Goal: Task Accomplishment & Management: Manage account settings

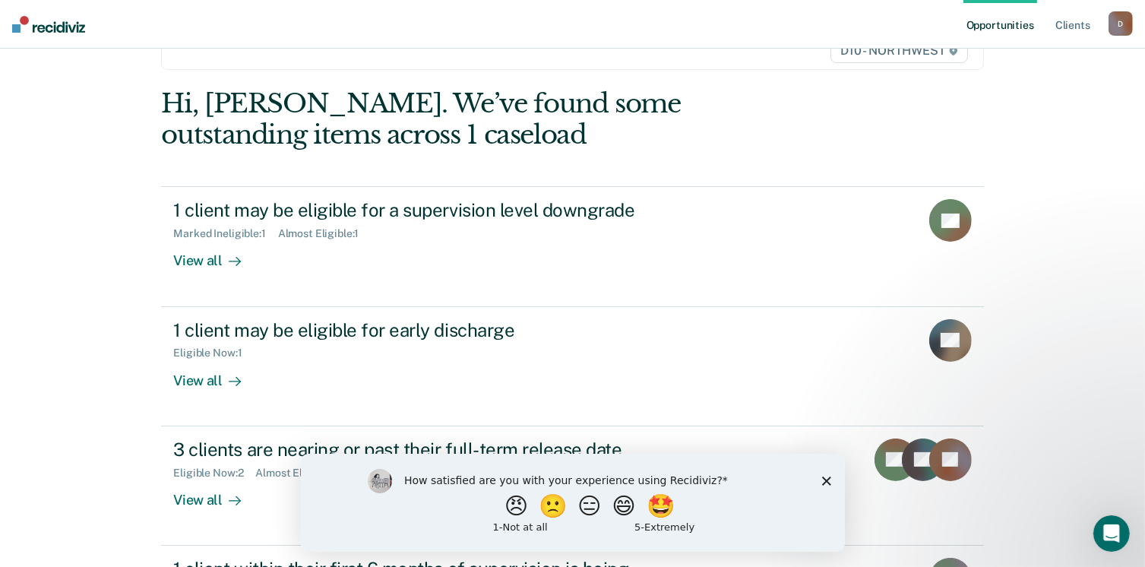
scroll to position [134, 0]
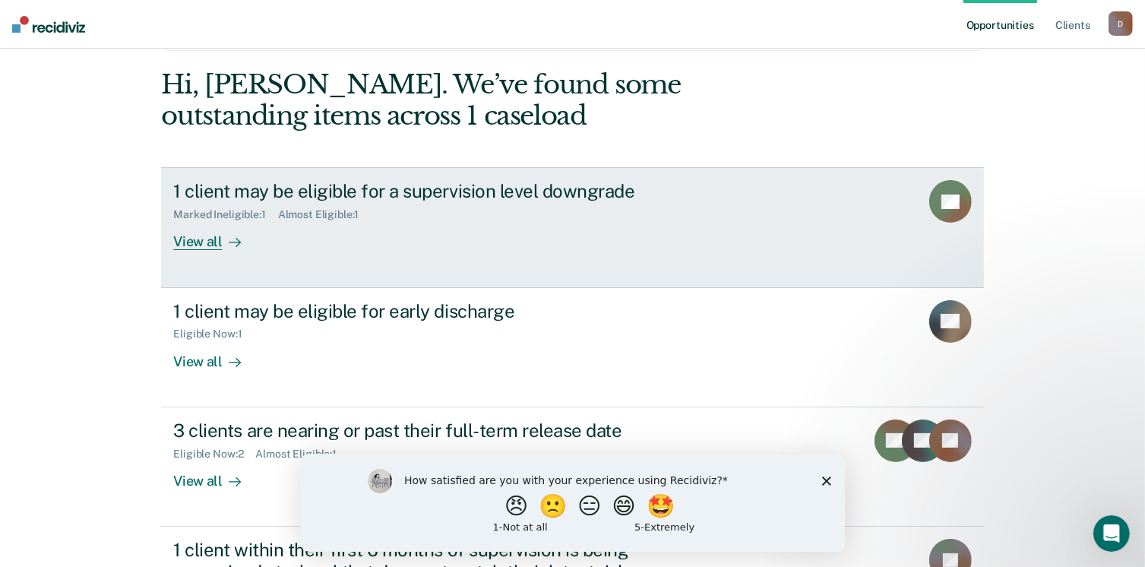
click at [209, 245] on div "View all" at bounding box center [215, 236] width 85 height 30
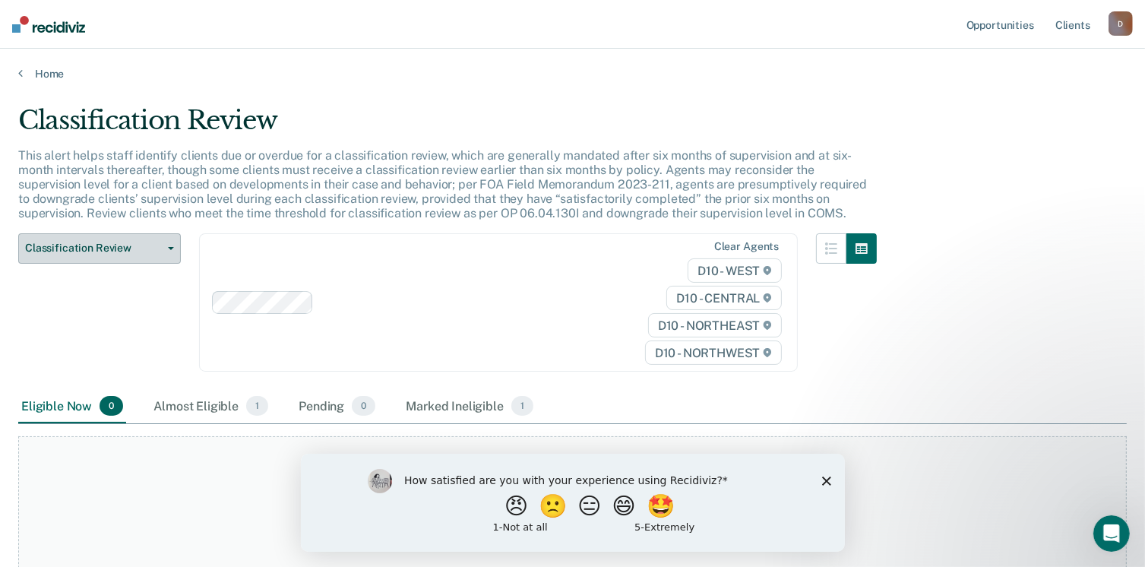
click at [153, 247] on span "Classification Review" at bounding box center [93, 248] width 137 height 13
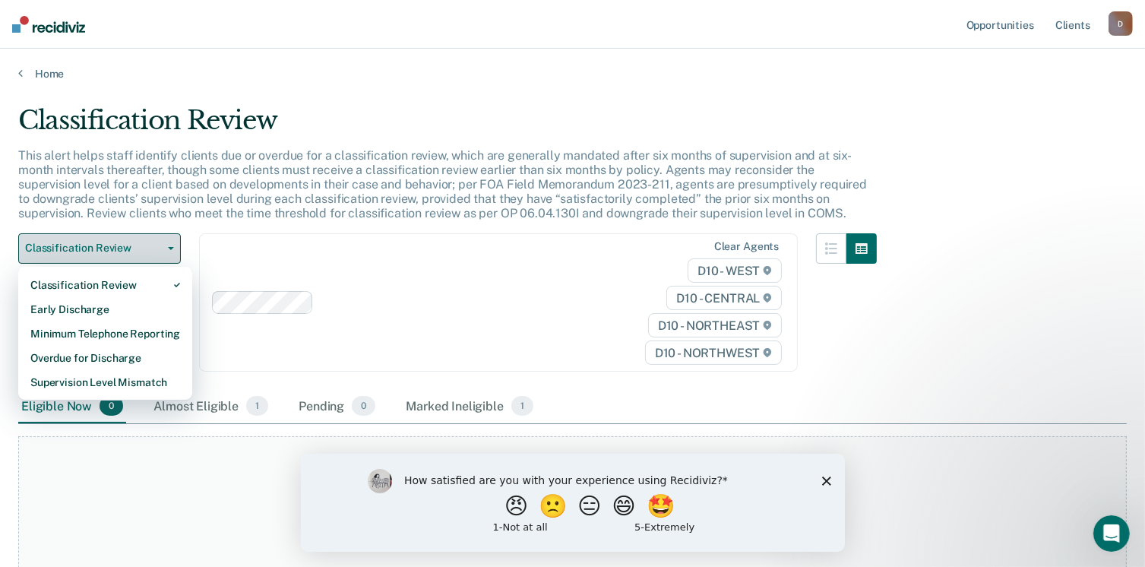
click at [153, 247] on span "Classification Review" at bounding box center [93, 248] width 137 height 13
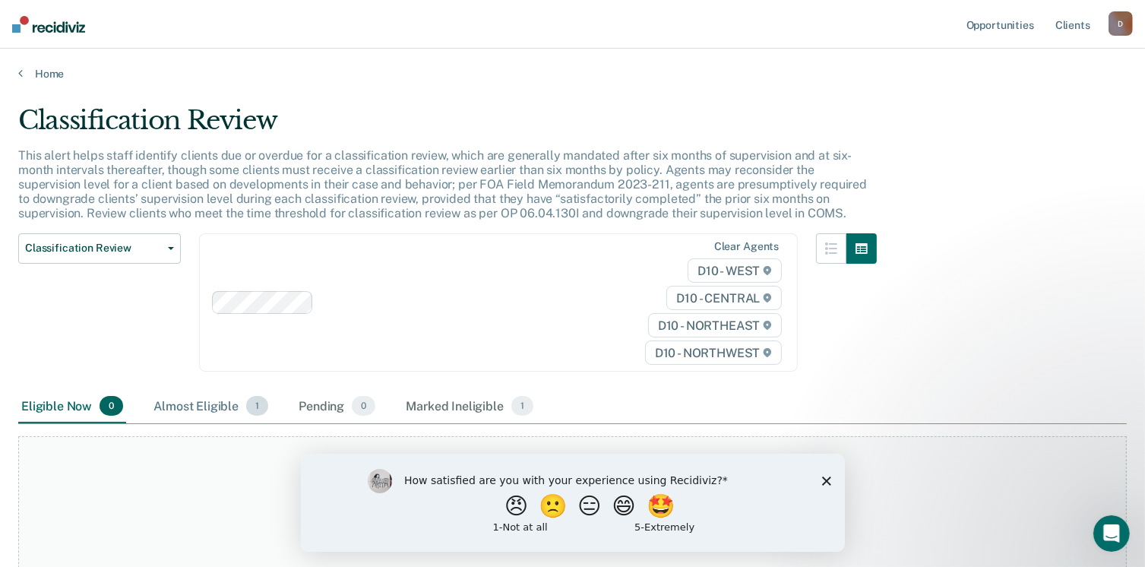
drag, startPoint x: 232, startPoint y: 402, endPoint x: 240, endPoint y: 409, distance: 10.7
click at [240, 409] on div "Almost Eligible 1" at bounding box center [210, 406] width 121 height 33
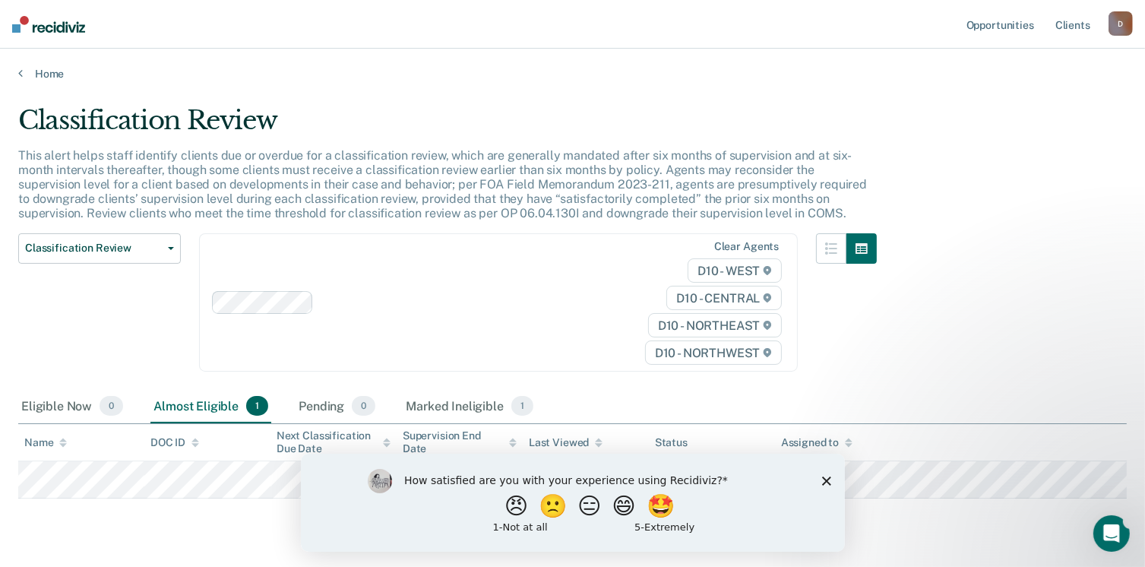
click at [825, 479] on polygon "Close survey" at bounding box center [825, 480] width 9 height 9
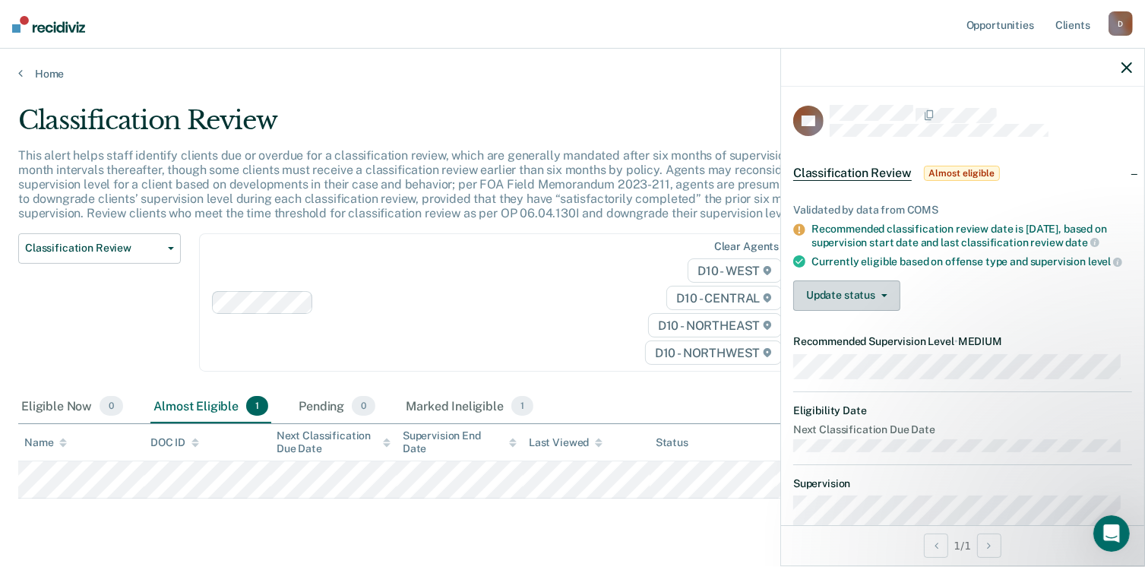
click at [880, 307] on button "Update status" at bounding box center [846, 295] width 107 height 30
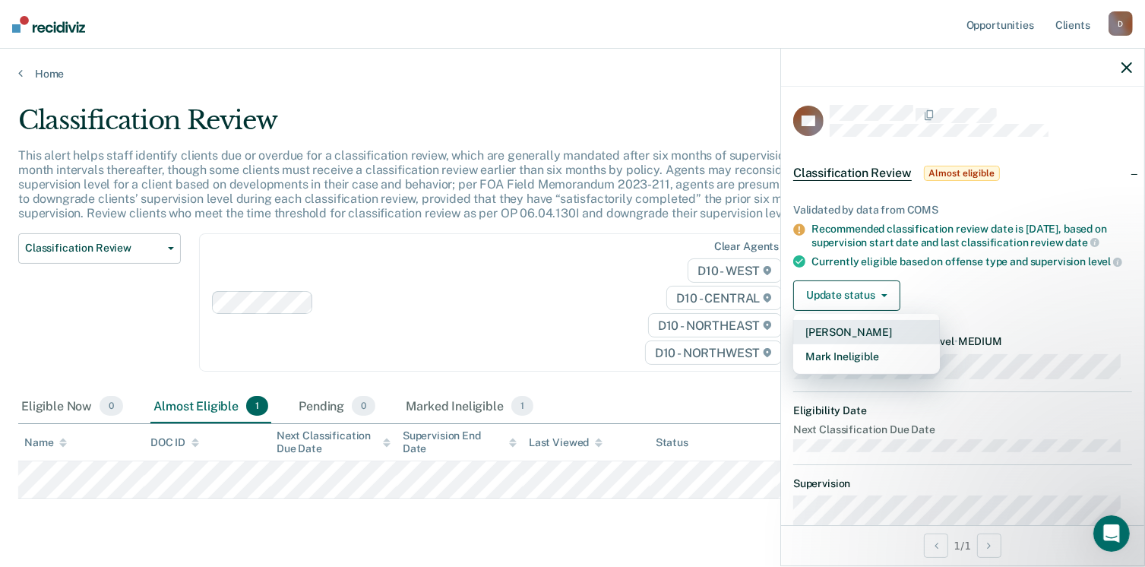
click at [858, 338] on button "[PERSON_NAME]" at bounding box center [866, 332] width 147 height 24
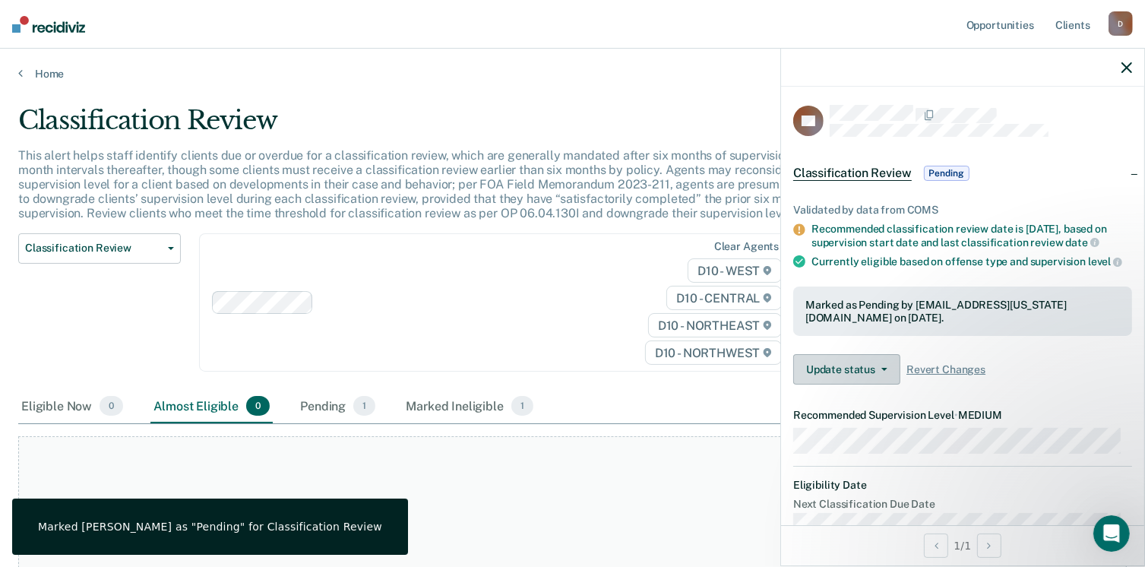
click at [857, 378] on button "Update status" at bounding box center [846, 369] width 107 height 30
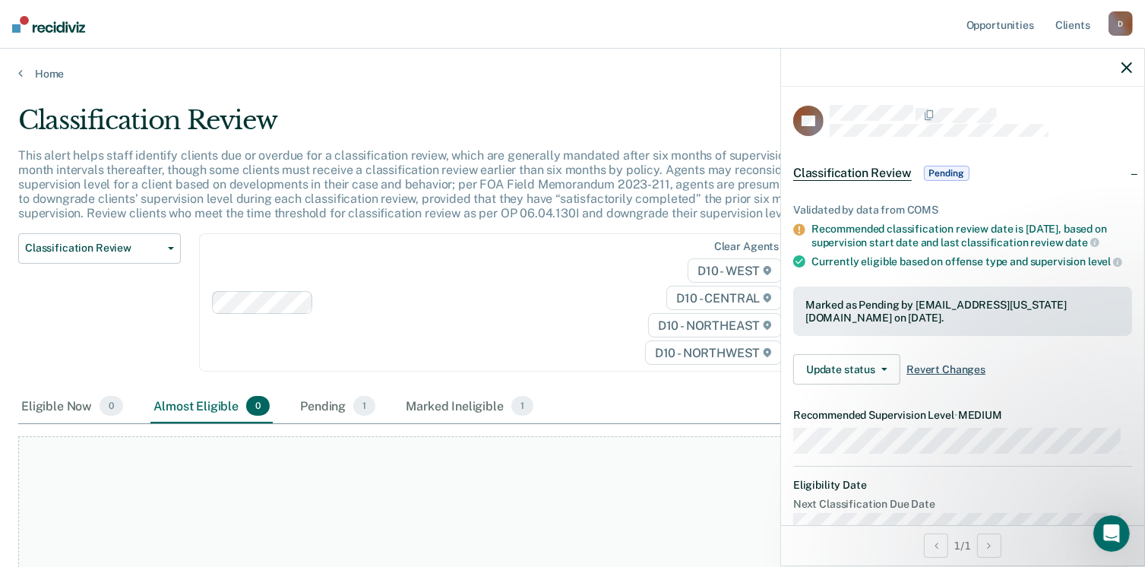
click at [911, 375] on span "Revert Changes" at bounding box center [945, 369] width 79 height 13
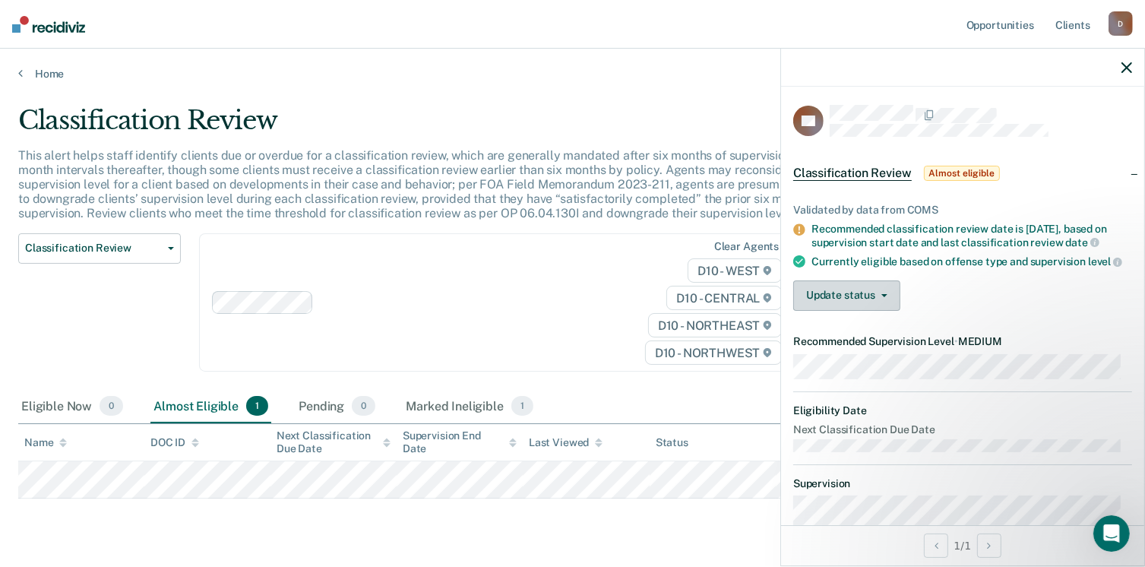
click at [820, 311] on button "Update status" at bounding box center [846, 295] width 107 height 30
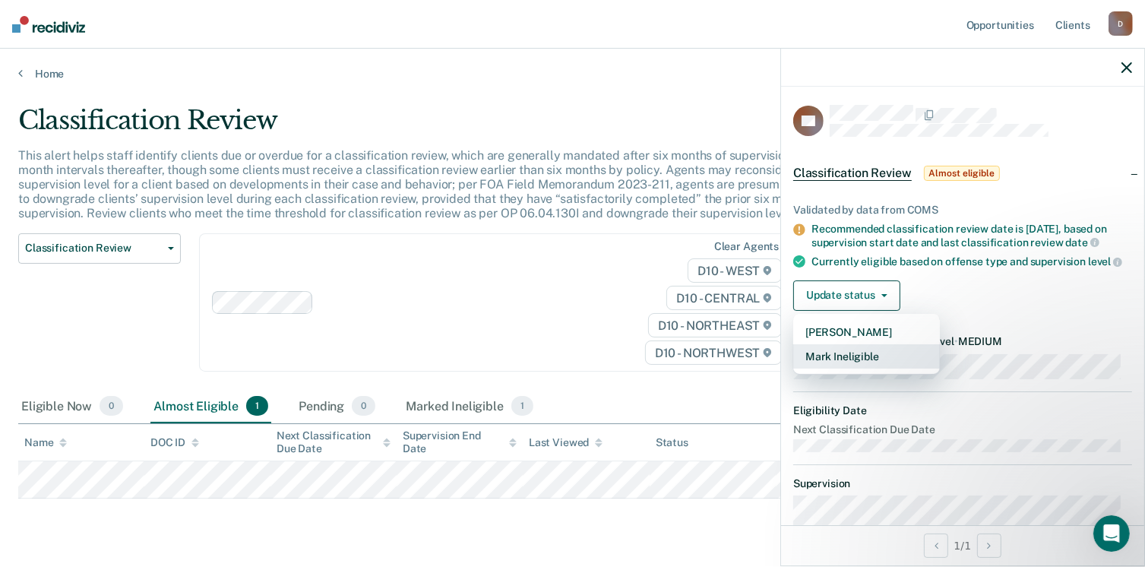
click at [838, 363] on button "Mark Ineligible" at bounding box center [866, 356] width 147 height 24
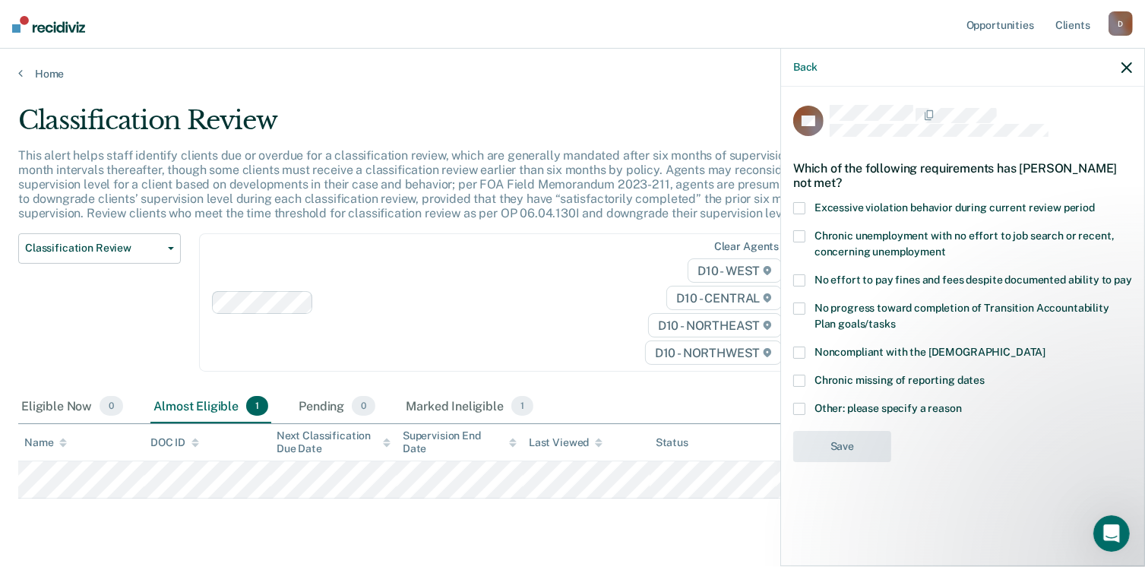
click at [807, 274] on label "No effort to pay fines and fees despite documented ability to pay" at bounding box center [962, 282] width 339 height 16
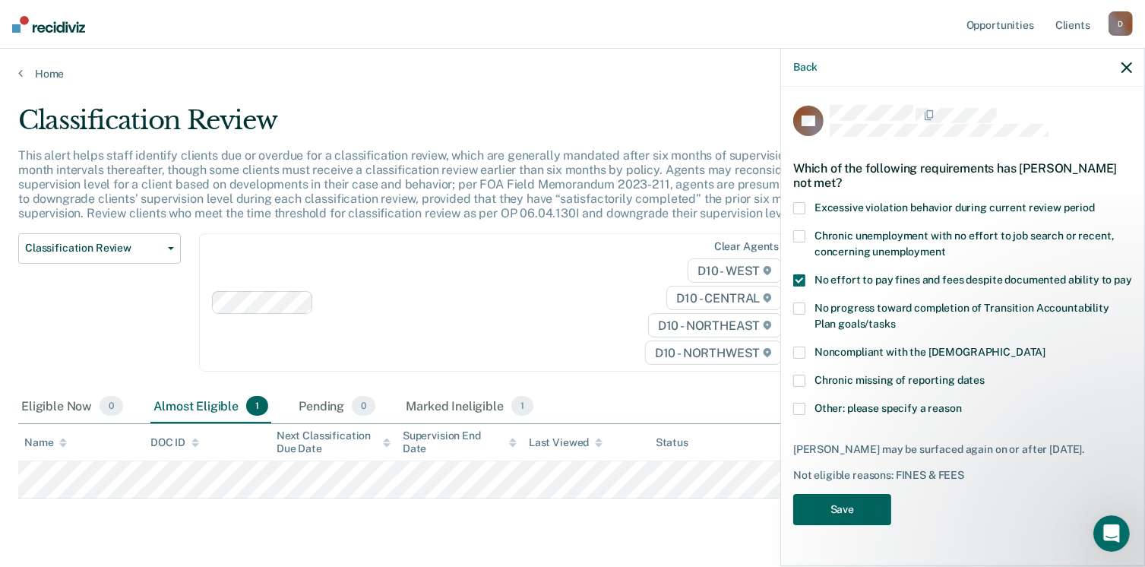
click at [819, 507] on button "Save" at bounding box center [842, 509] width 98 height 31
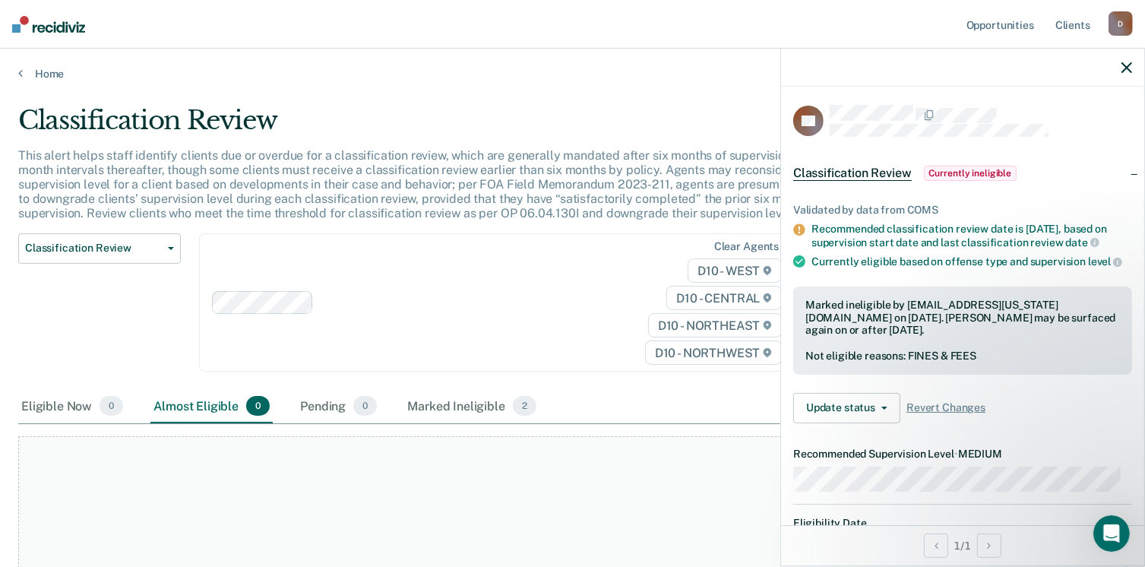
click at [1126, 68] on icon "button" at bounding box center [1126, 67] width 11 height 11
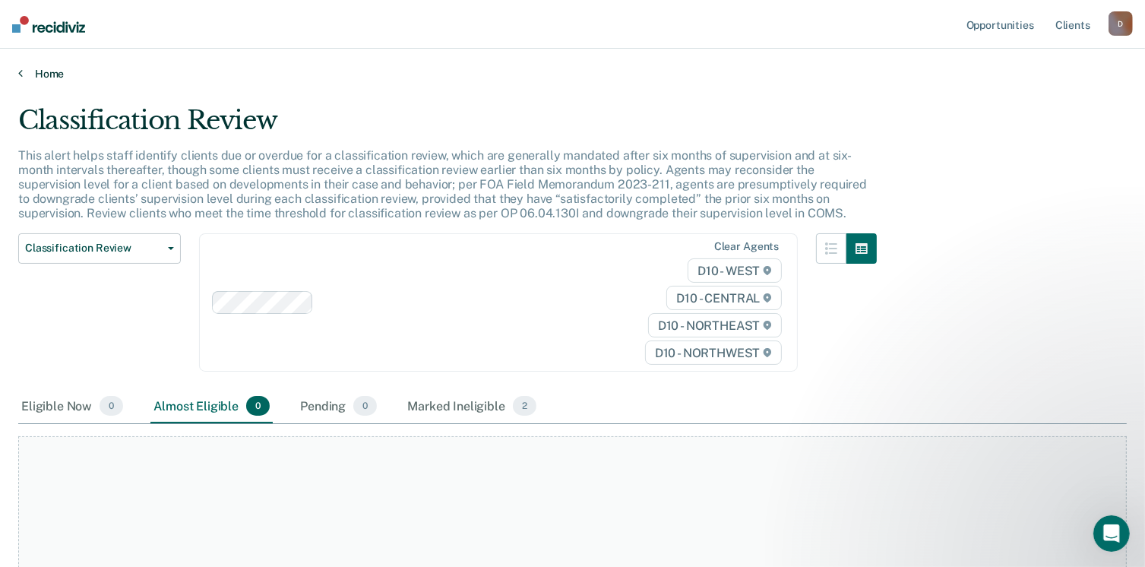
click at [56, 76] on link "Home" at bounding box center [572, 74] width 1108 height 14
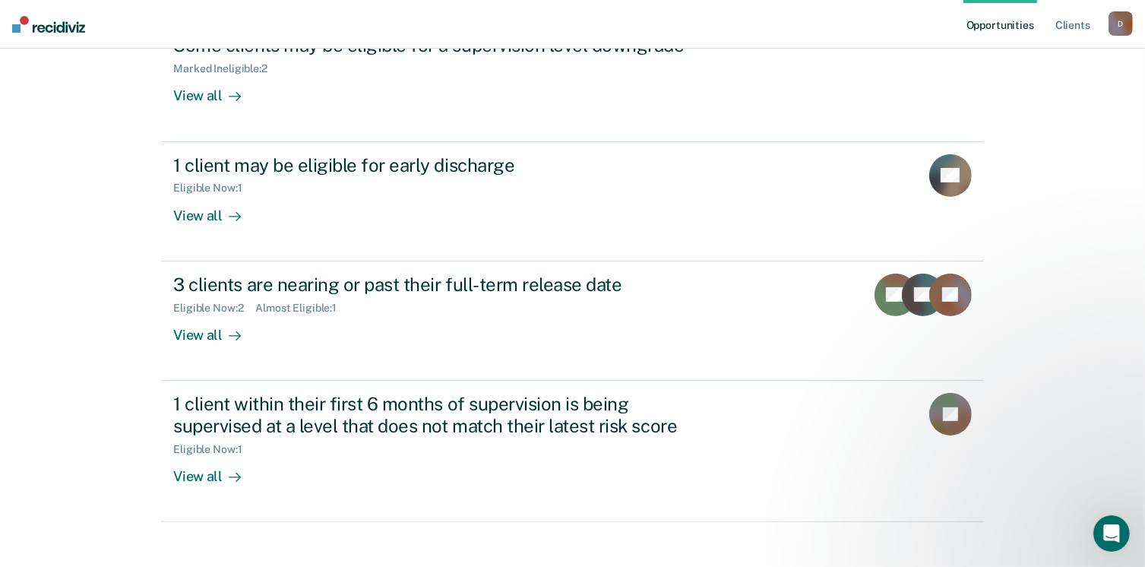
scroll to position [284, 0]
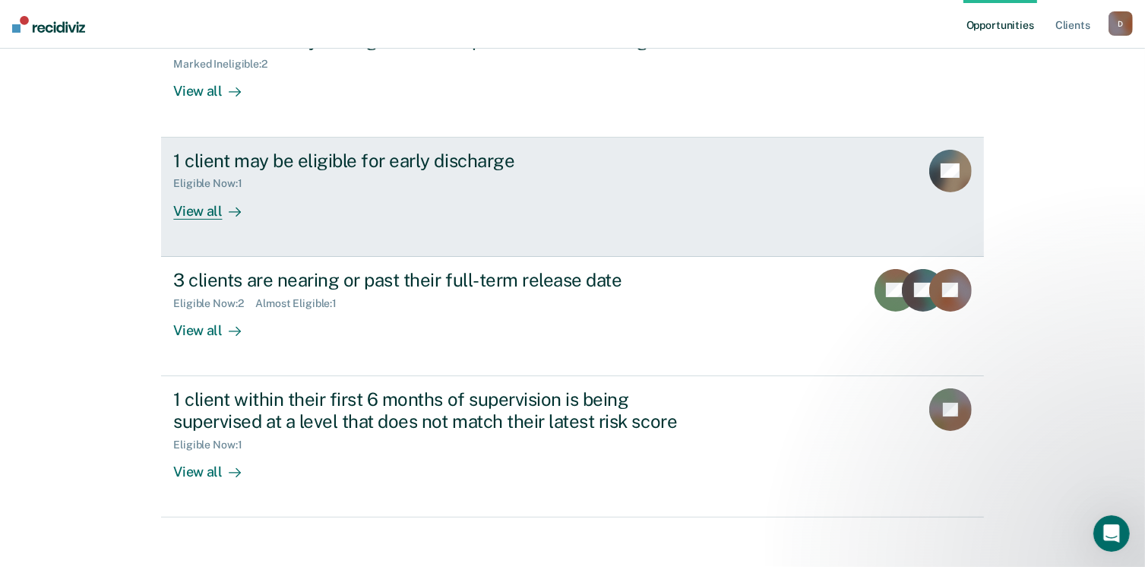
click at [202, 215] on div "View all" at bounding box center [215, 205] width 85 height 30
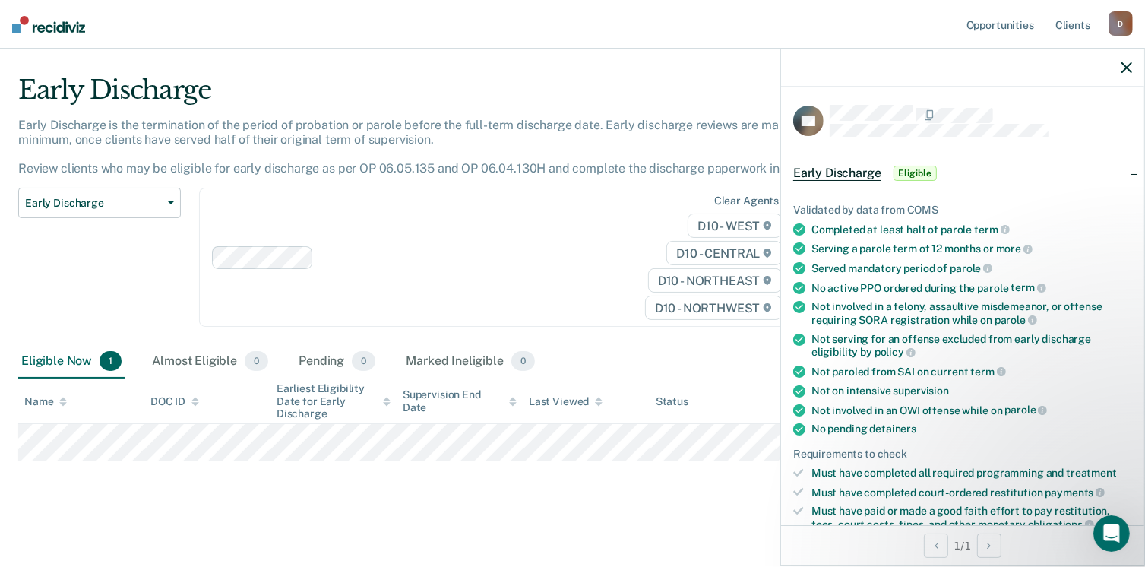
scroll to position [32, 0]
click at [922, 173] on span "Eligible" at bounding box center [914, 173] width 43 height 15
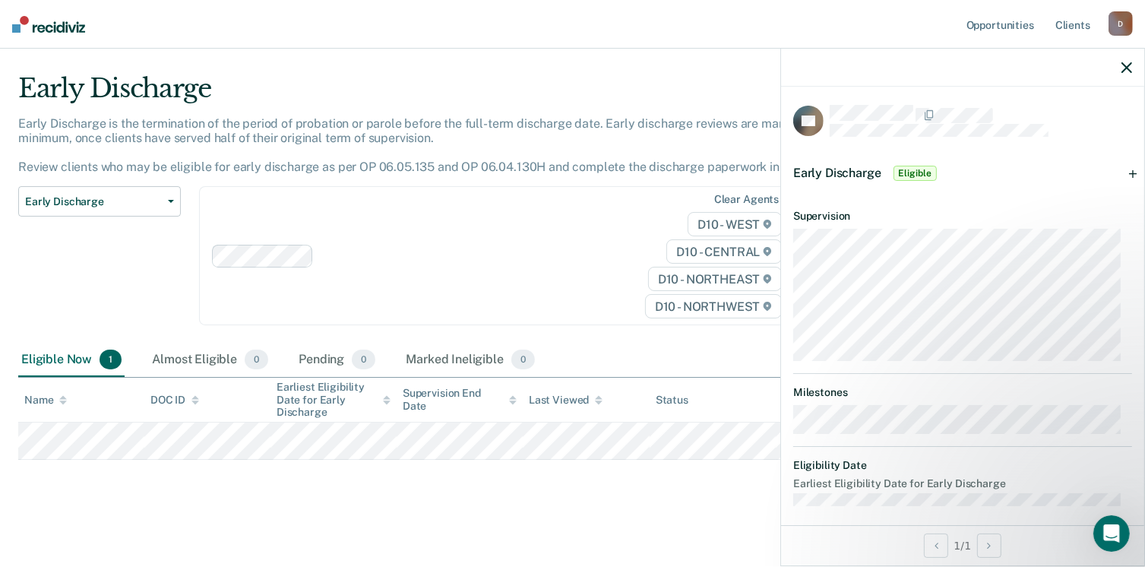
scroll to position [8, 0]
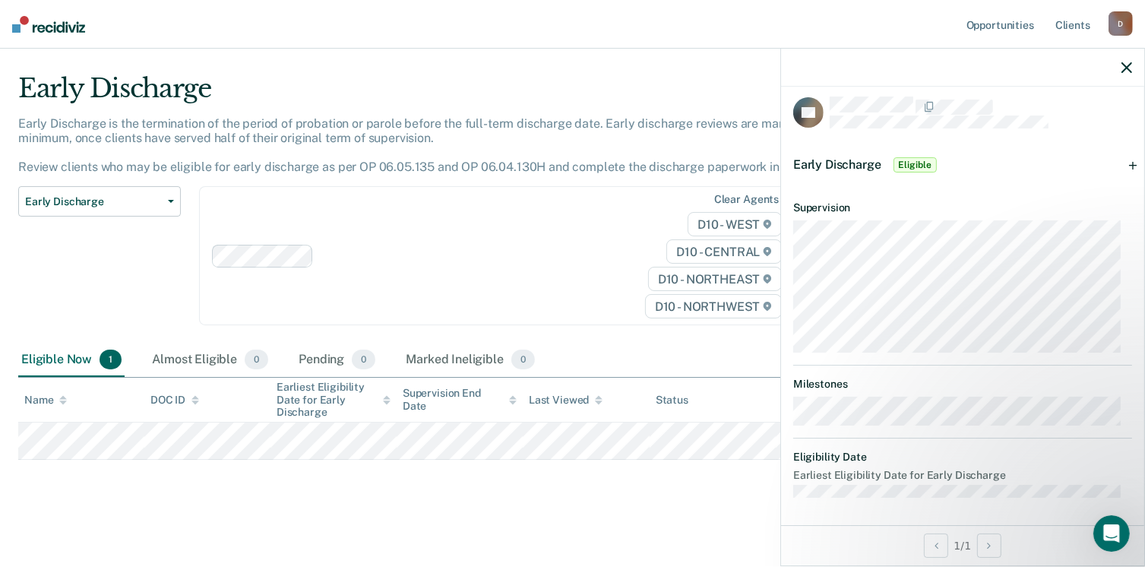
click at [1123, 71] on icon "button" at bounding box center [1126, 67] width 11 height 11
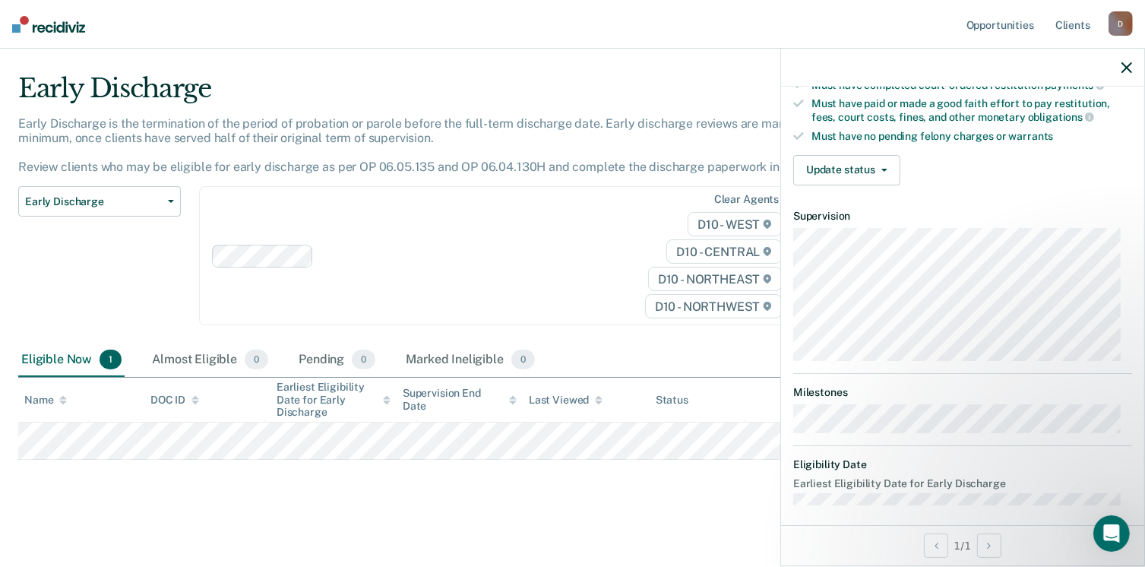
scroll to position [410, 0]
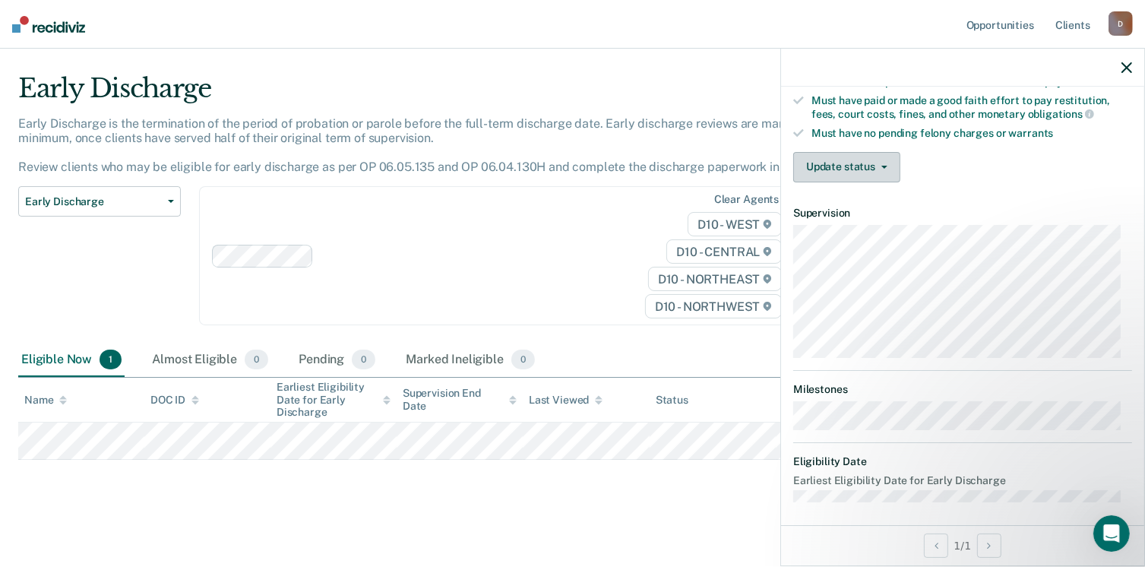
click at [851, 158] on button "Update status" at bounding box center [846, 167] width 107 height 30
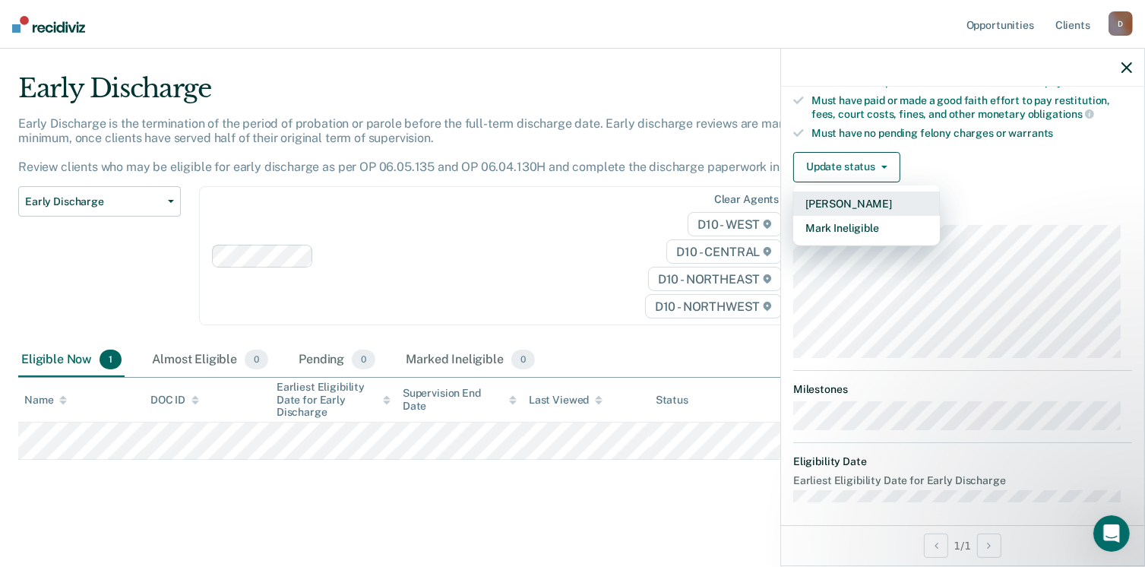
click at [854, 192] on button "[PERSON_NAME]" at bounding box center [866, 203] width 147 height 24
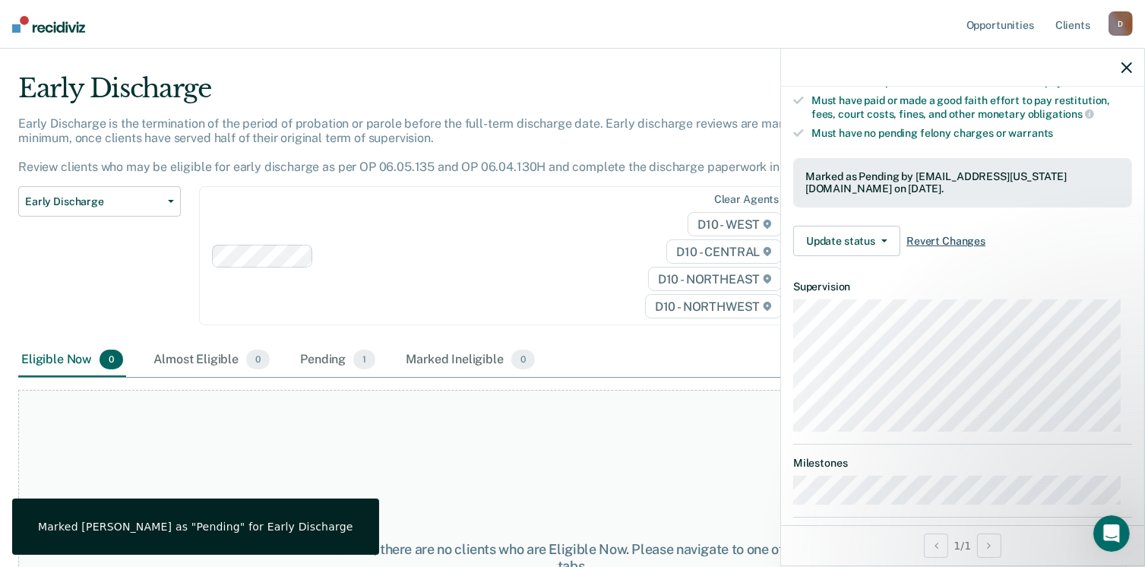
click at [947, 236] on span "Revert Changes" at bounding box center [945, 241] width 79 height 13
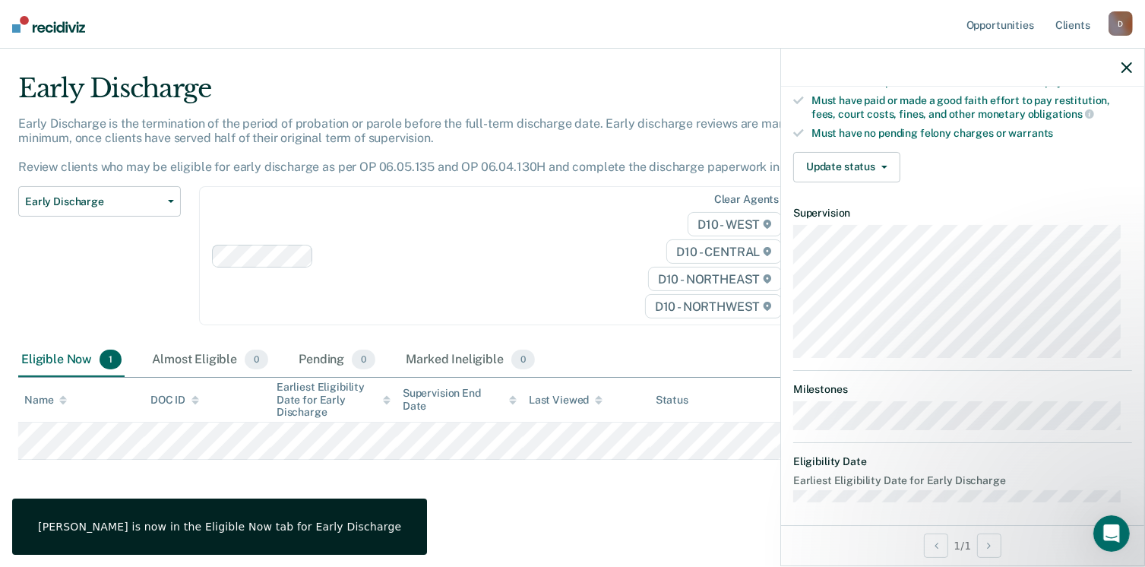
click at [1124, 65] on icon "button" at bounding box center [1126, 67] width 11 height 11
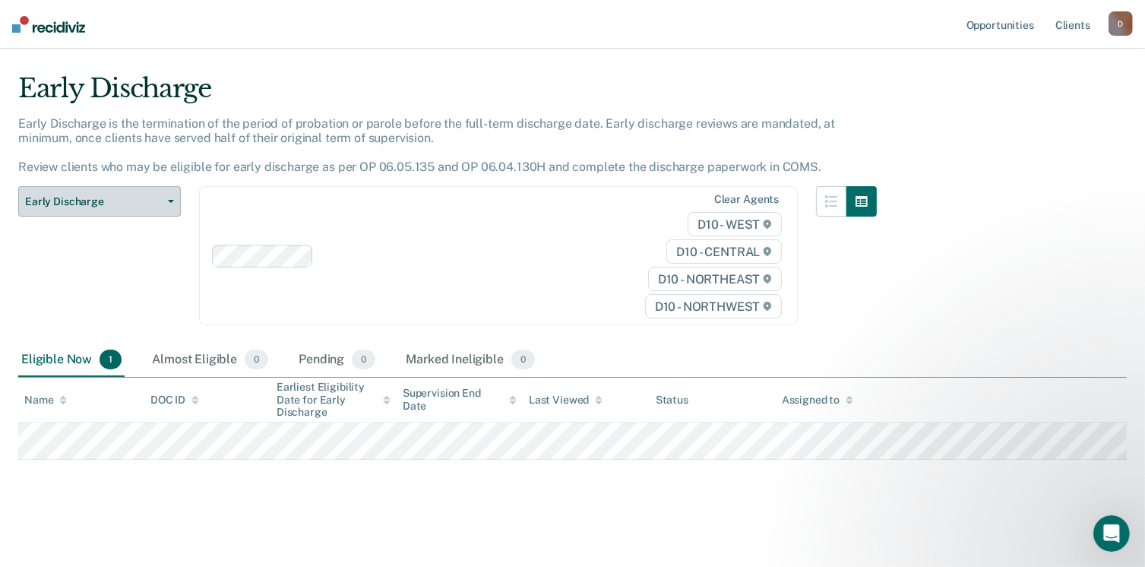
click at [138, 203] on span "Early Discharge" at bounding box center [93, 201] width 137 height 13
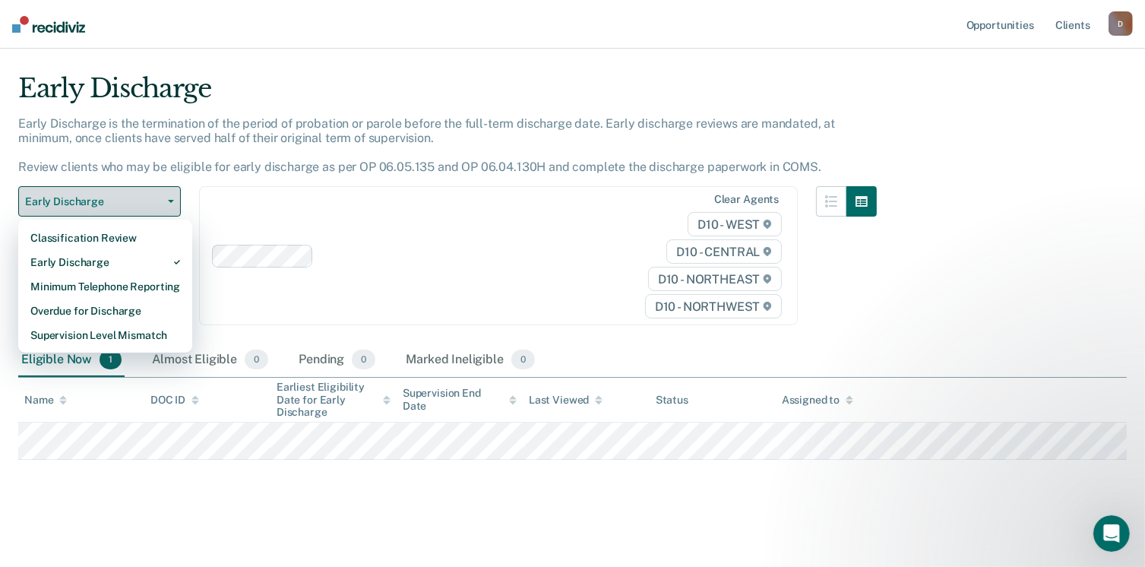
click at [138, 203] on span "Early Discharge" at bounding box center [93, 201] width 137 height 13
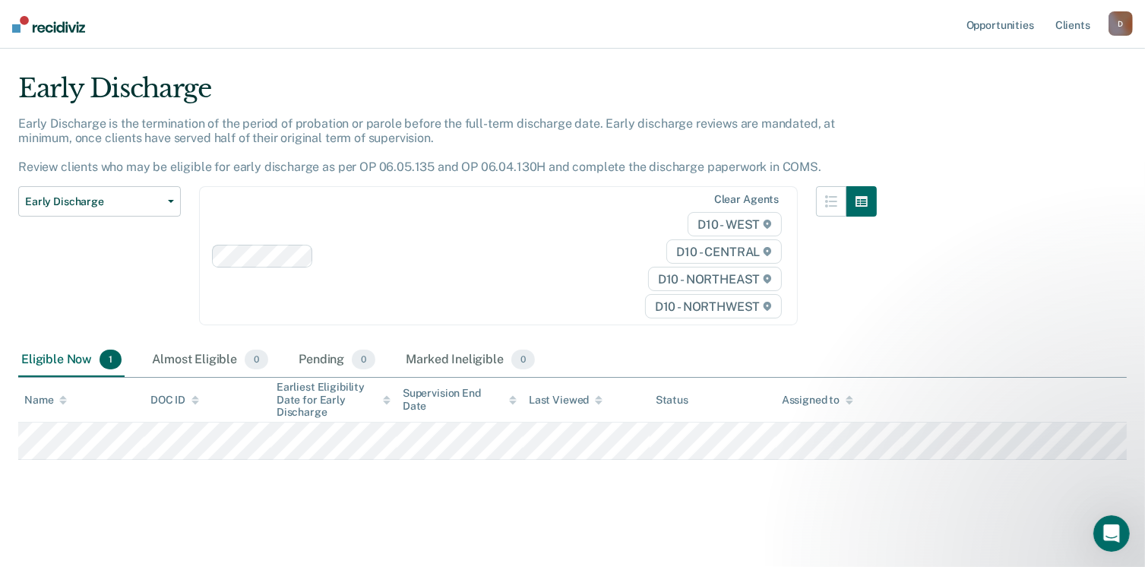
click at [61, 23] on img at bounding box center [48, 24] width 73 height 17
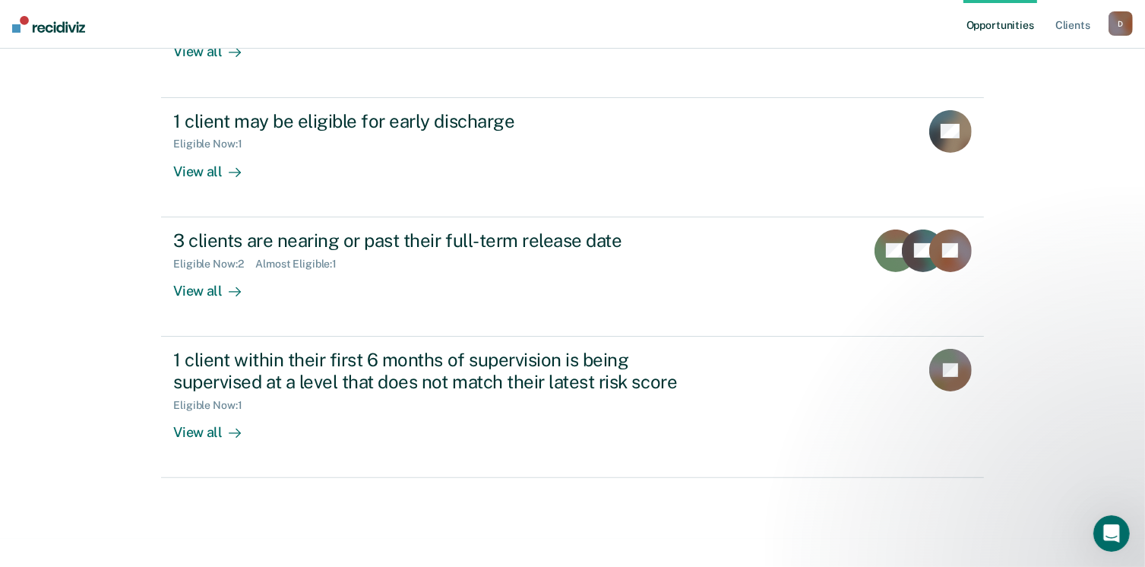
scroll to position [326, 0]
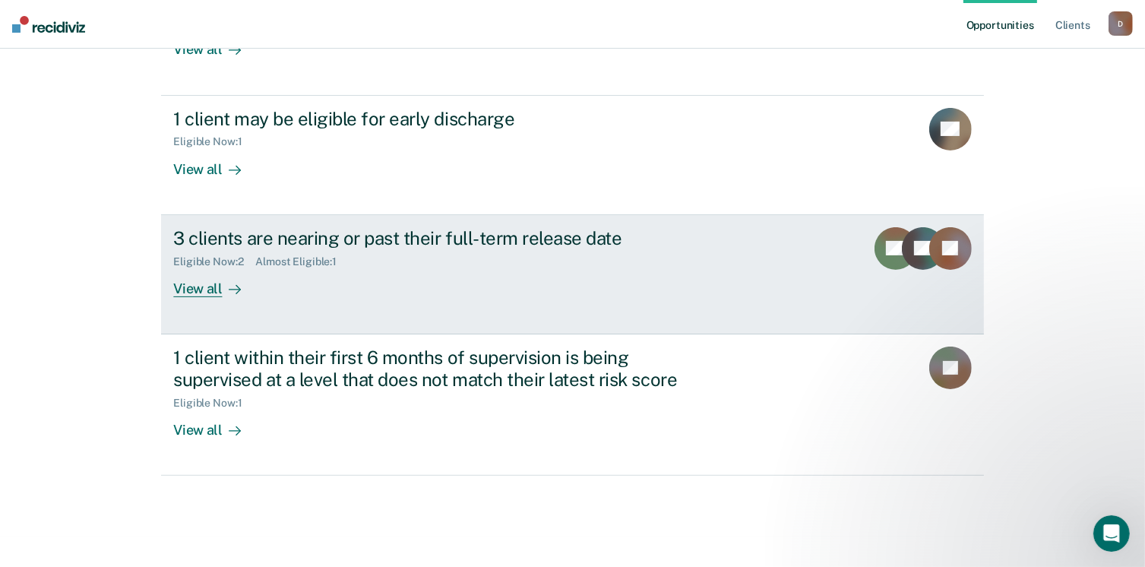
click at [208, 283] on div "View all" at bounding box center [215, 282] width 85 height 30
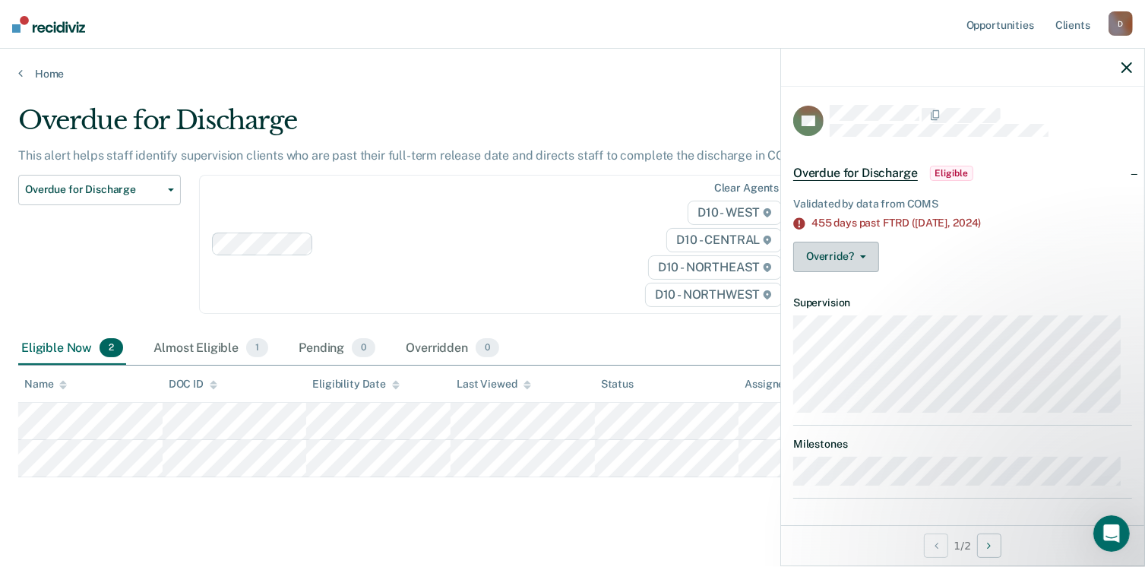
click at [855, 262] on button "Override?" at bounding box center [836, 257] width 86 height 30
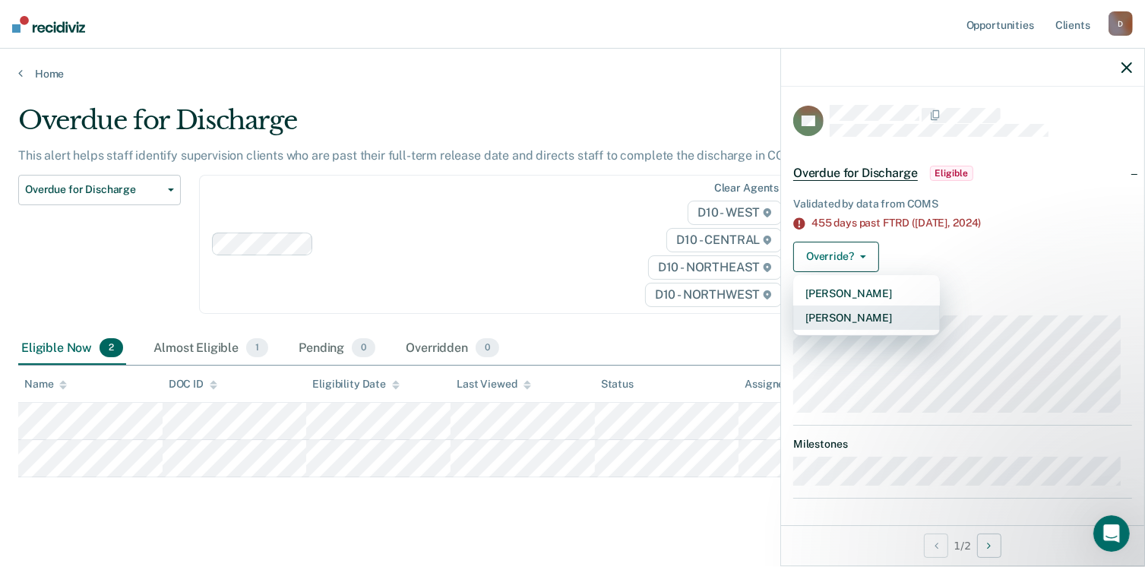
click at [860, 311] on button "[PERSON_NAME]" at bounding box center [866, 317] width 147 height 24
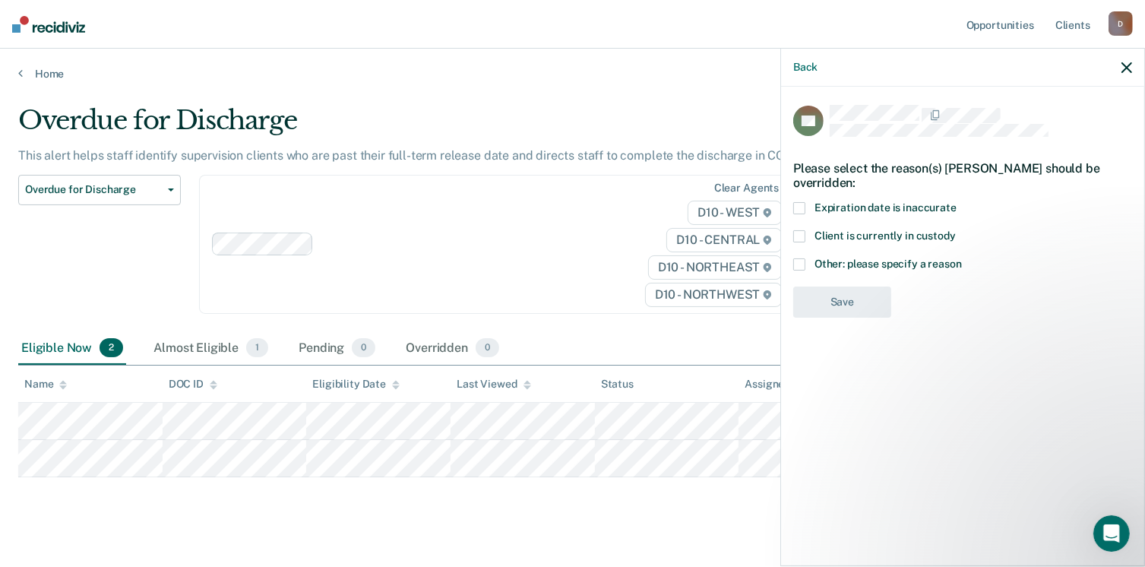
click at [804, 265] on span at bounding box center [799, 264] width 12 height 12
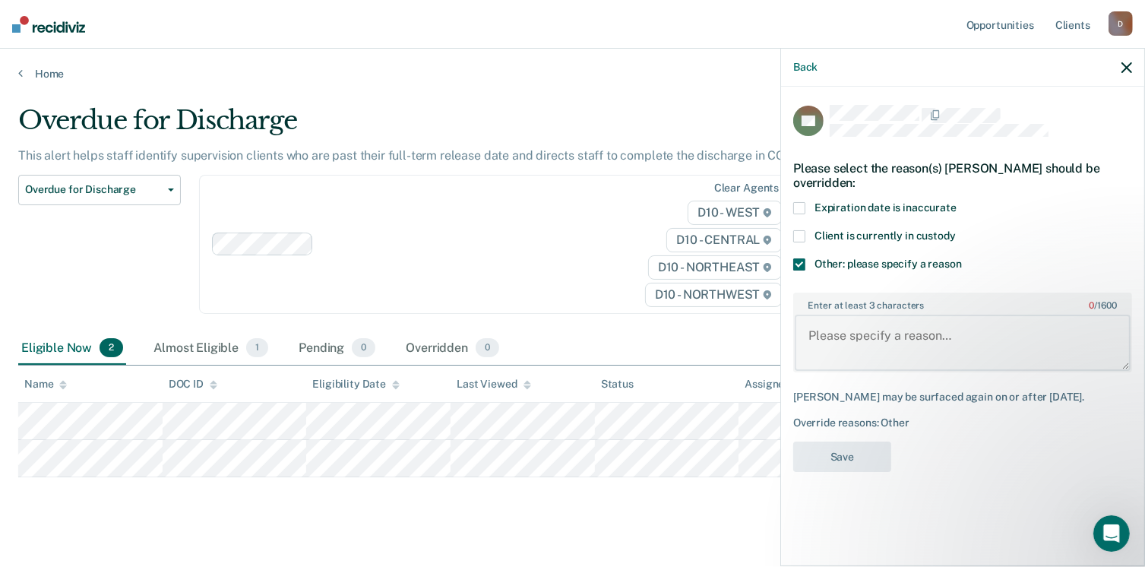
click at [865, 359] on textarea "Enter at least 3 characters 0 / 1600" at bounding box center [963, 343] width 336 height 56
type textarea "Subject is deceased."
click at [862, 458] on button "Save" at bounding box center [842, 456] width 98 height 31
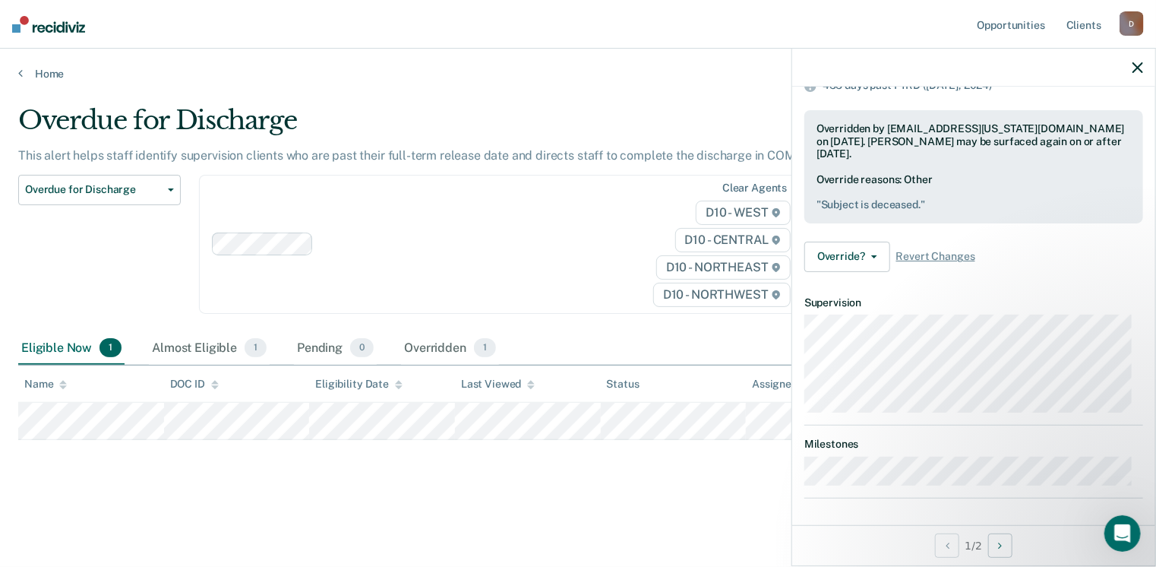
scroll to position [19, 0]
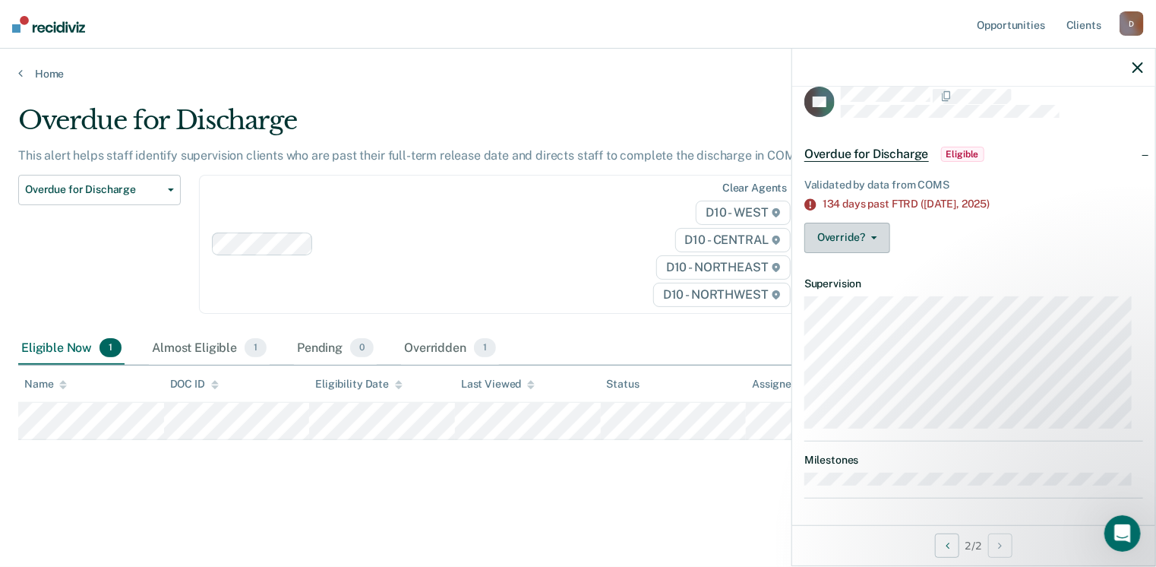
click at [876, 229] on button "Override?" at bounding box center [848, 238] width 86 height 30
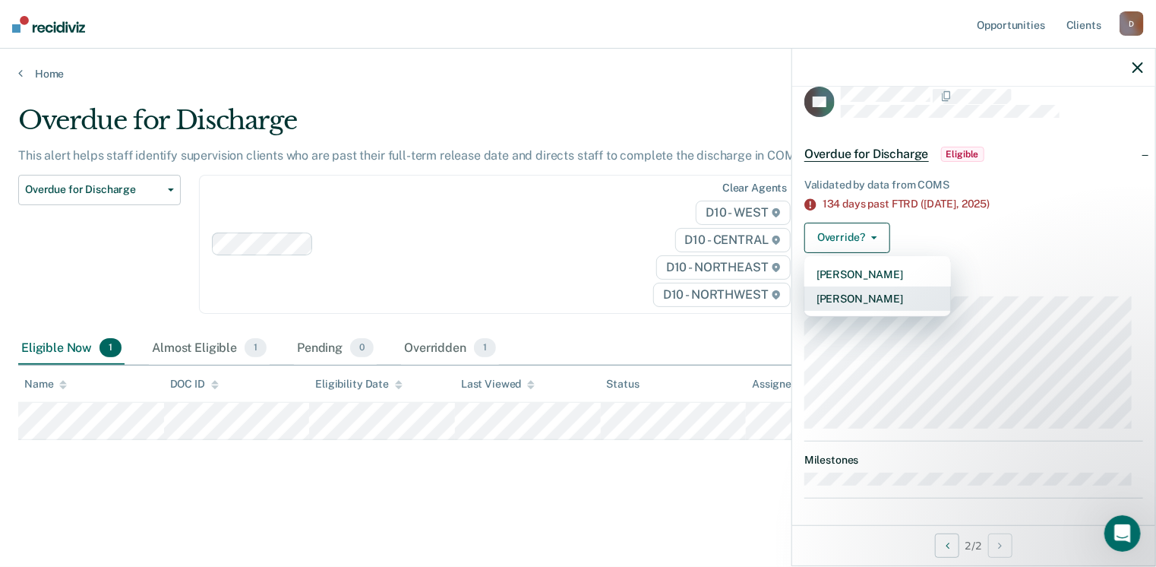
click at [876, 299] on button "[PERSON_NAME]" at bounding box center [878, 298] width 147 height 24
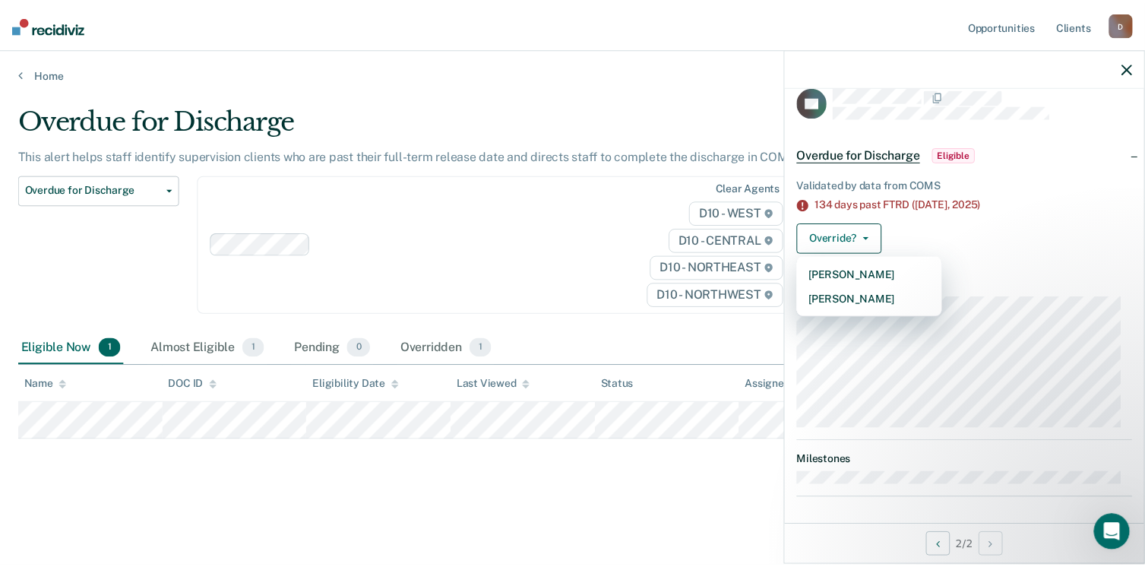
scroll to position [0, 0]
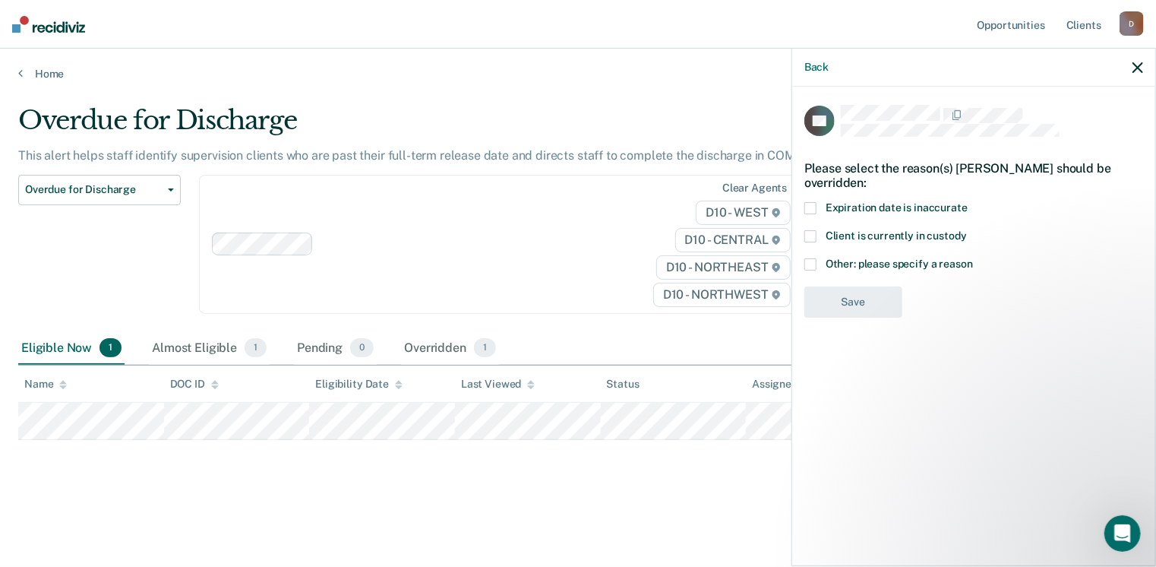
click at [808, 265] on span at bounding box center [811, 264] width 12 height 12
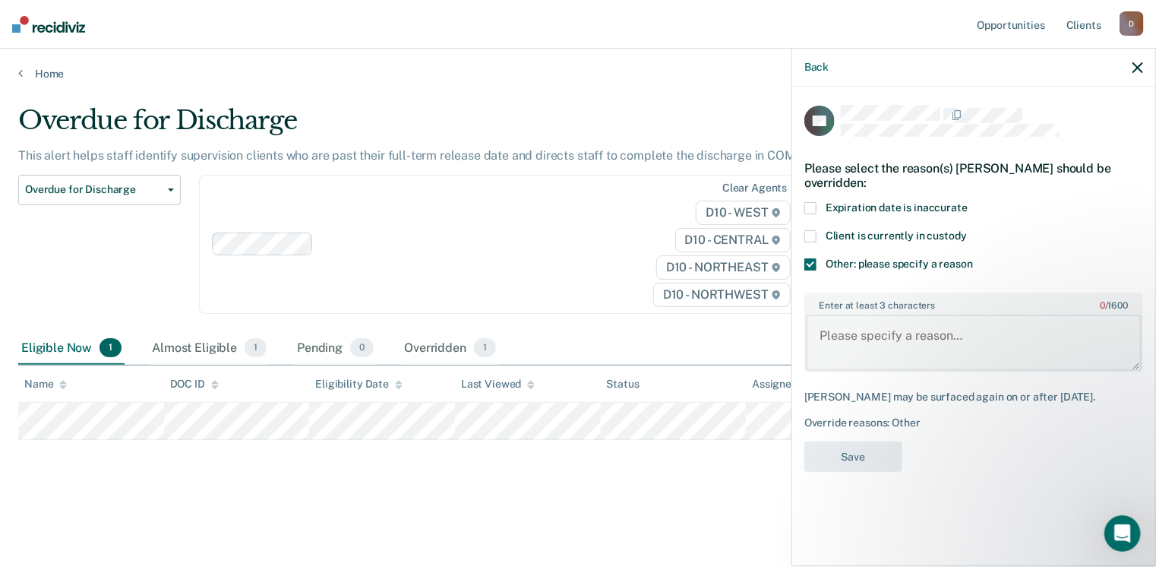
click at [867, 338] on textarea "Enter at least 3 characters 0 / 1600" at bounding box center [974, 343] width 336 height 56
type textarea "Subject is deceased."
click at [863, 466] on button "Save" at bounding box center [854, 456] width 98 height 31
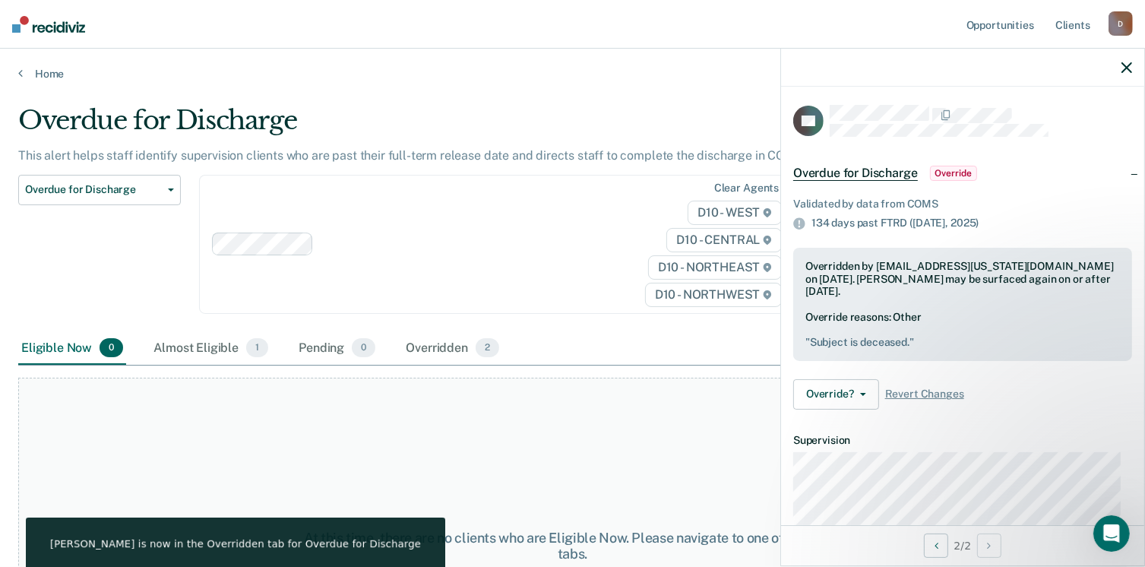
click at [1130, 65] on icon "button" at bounding box center [1126, 67] width 11 height 11
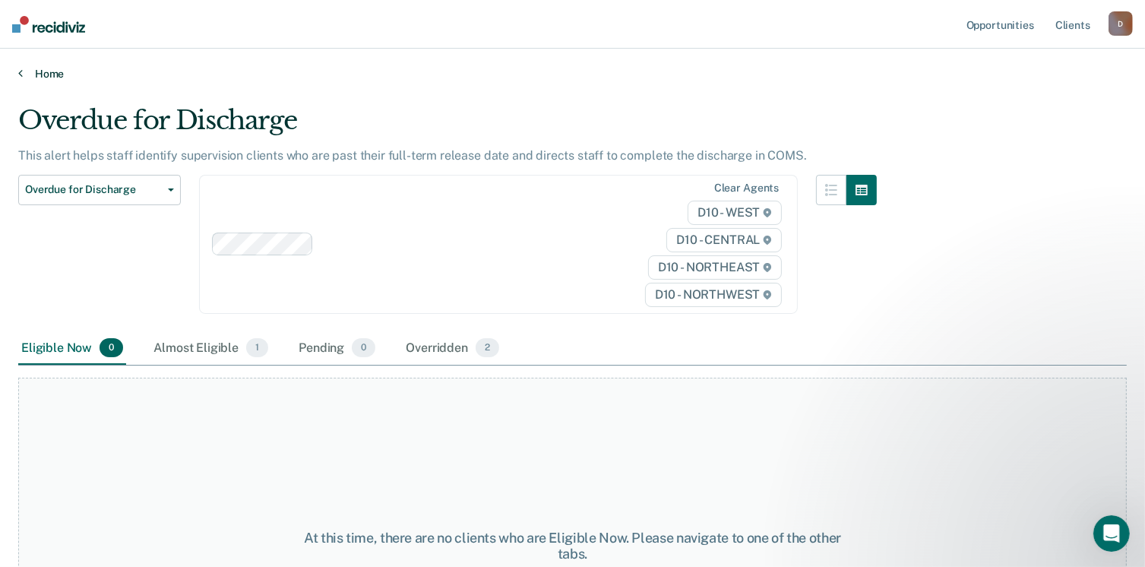
click at [34, 69] on link "Home" at bounding box center [572, 74] width 1108 height 14
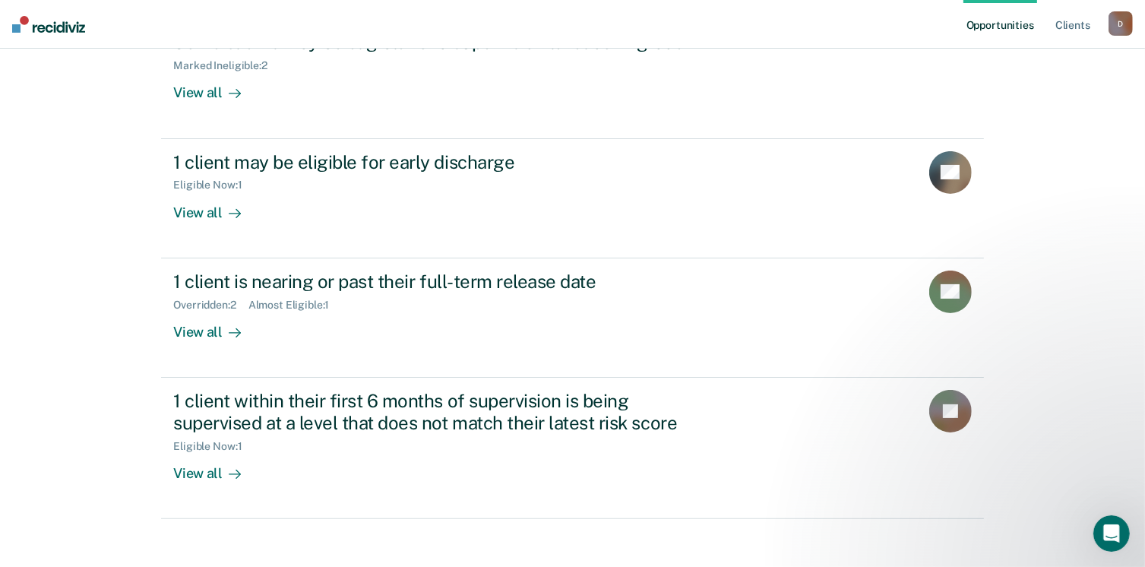
scroll to position [326, 0]
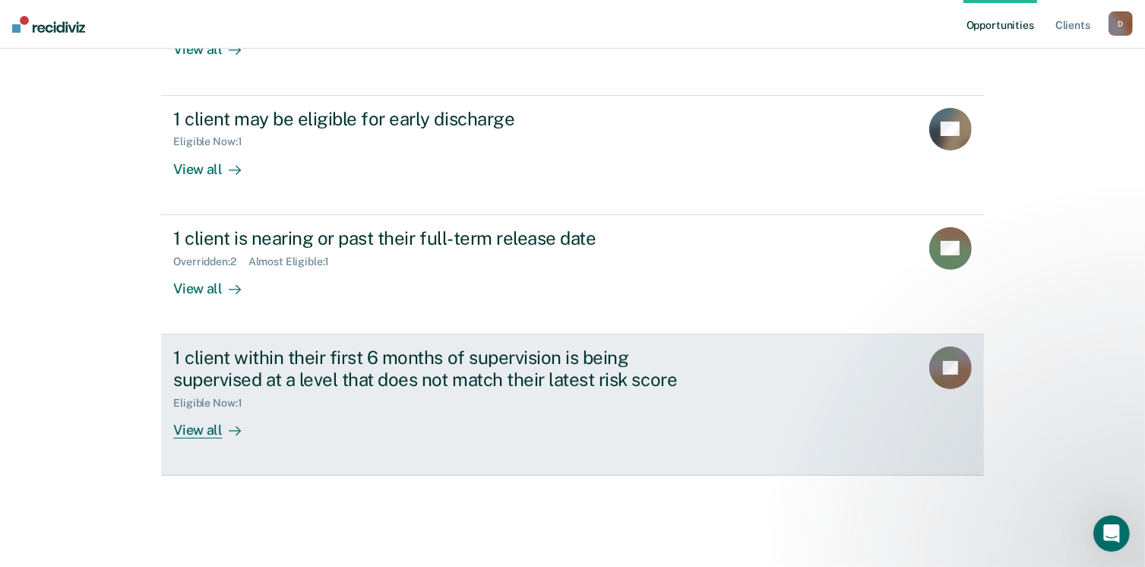
click at [196, 424] on div "View all" at bounding box center [215, 424] width 85 height 30
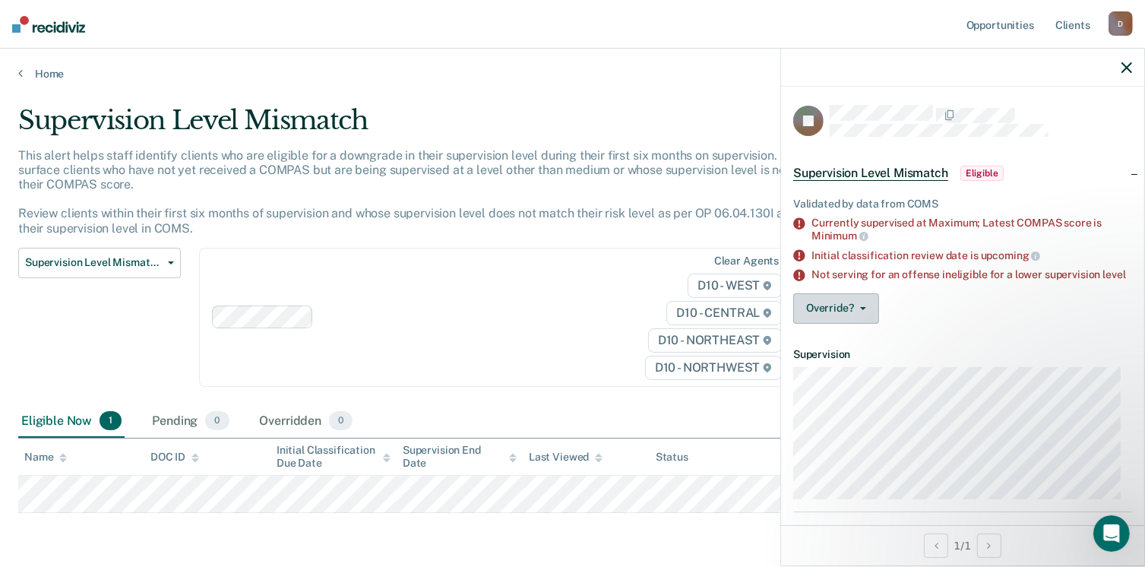
click at [863, 314] on button "Override?" at bounding box center [836, 308] width 86 height 30
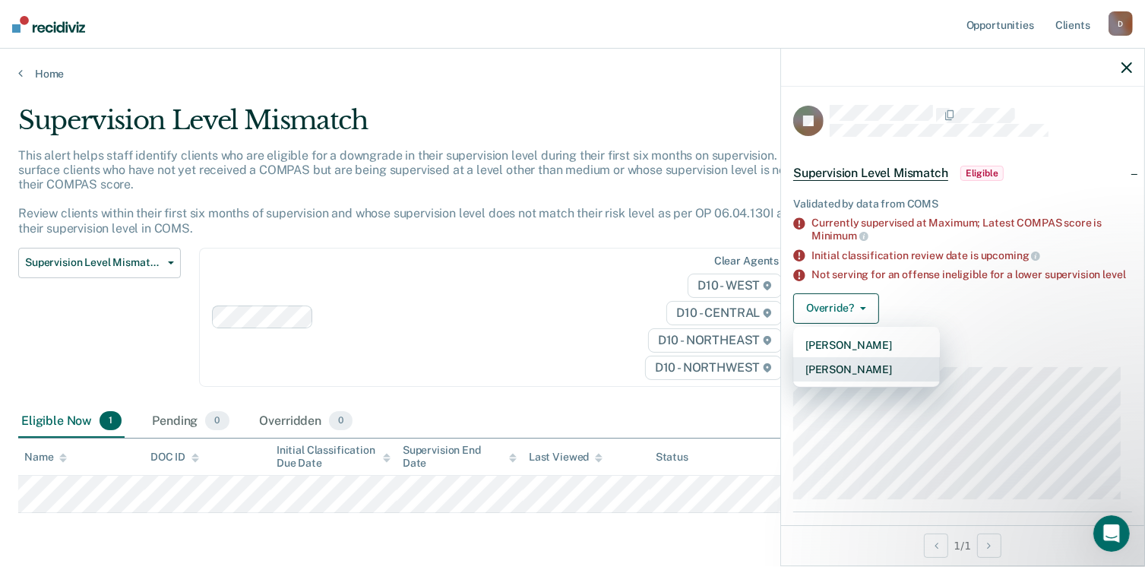
click at [866, 377] on button "[PERSON_NAME]" at bounding box center [866, 369] width 147 height 24
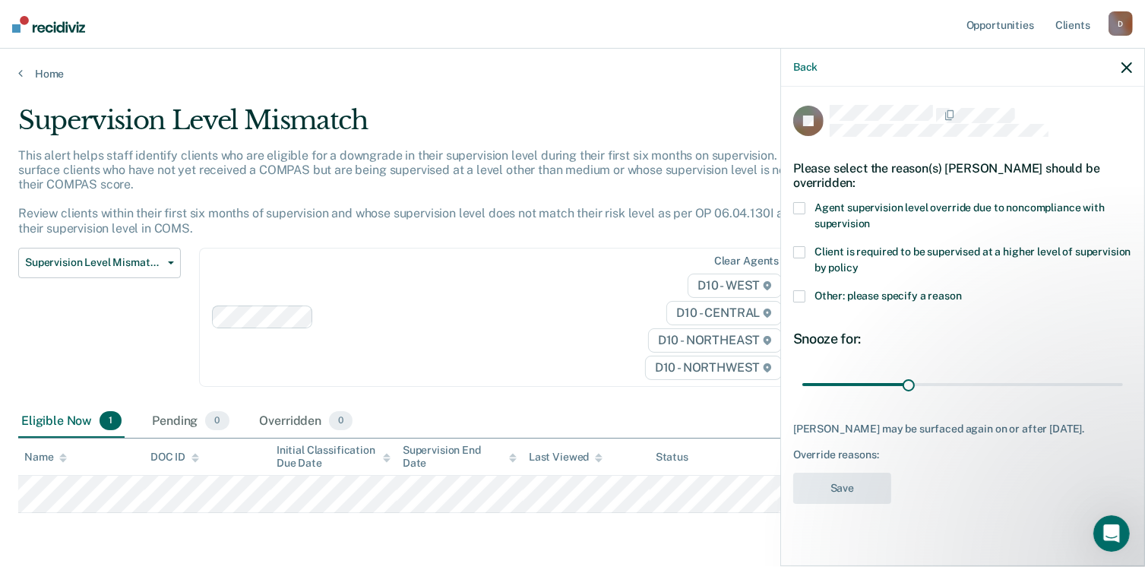
click at [796, 290] on span at bounding box center [799, 296] width 12 height 12
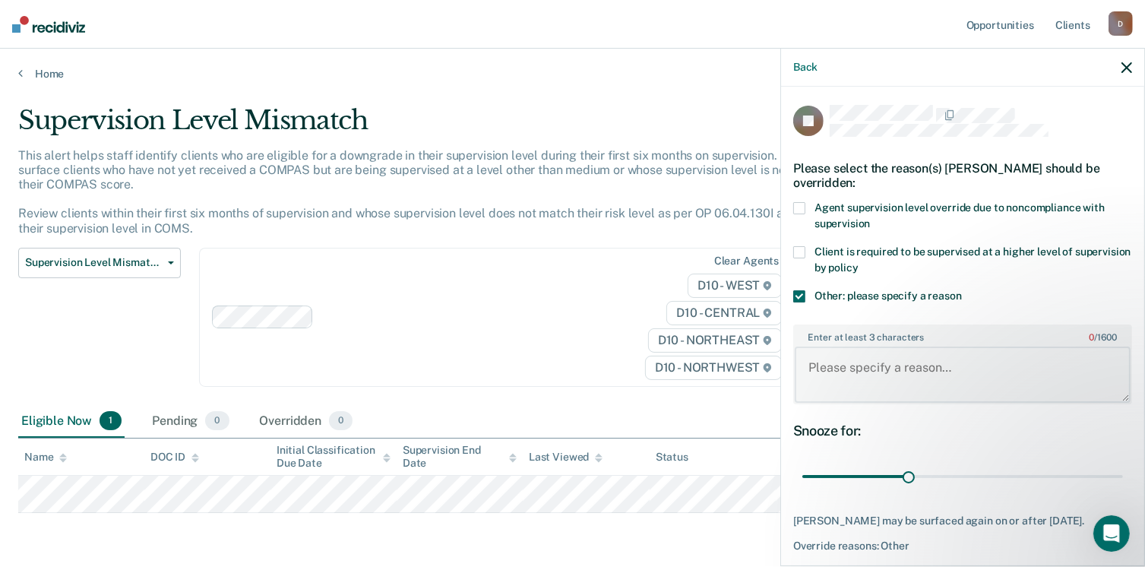
click at [867, 363] on textarea "Enter at least 3 characters 0 / 1600" at bounding box center [963, 374] width 336 height 56
type textarea "Writer retrieve case from another worker and he was currently being supervised …"
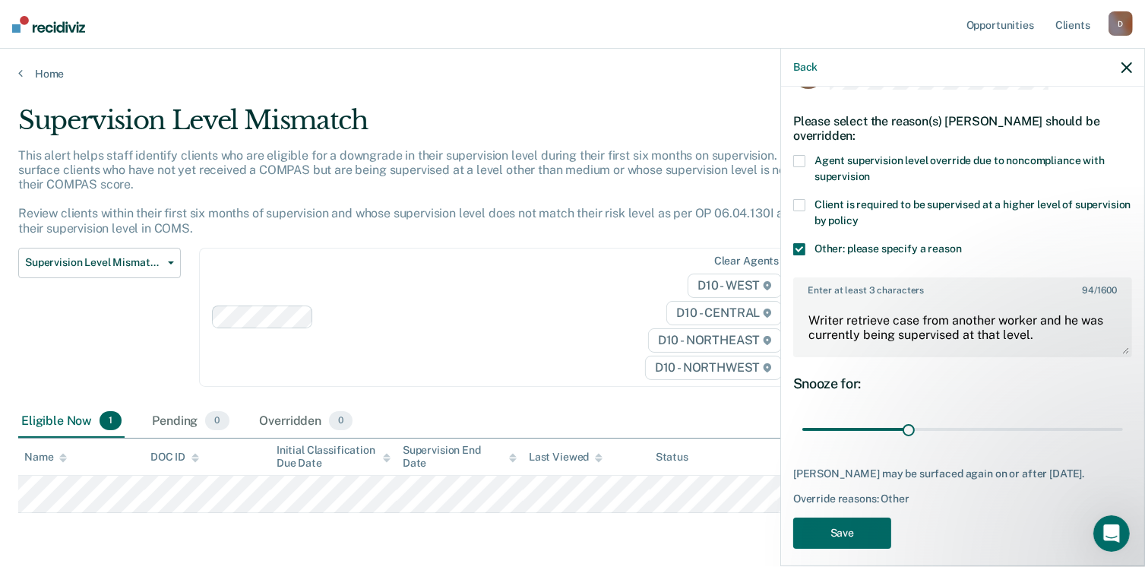
scroll to position [69, 0]
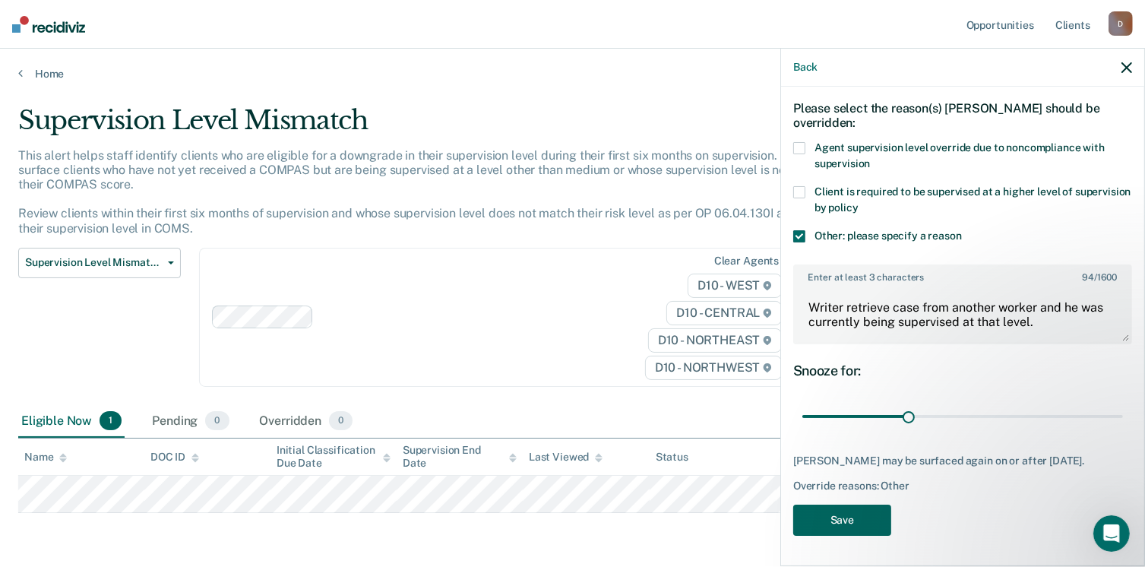
click at [838, 525] on button "Save" at bounding box center [842, 519] width 98 height 31
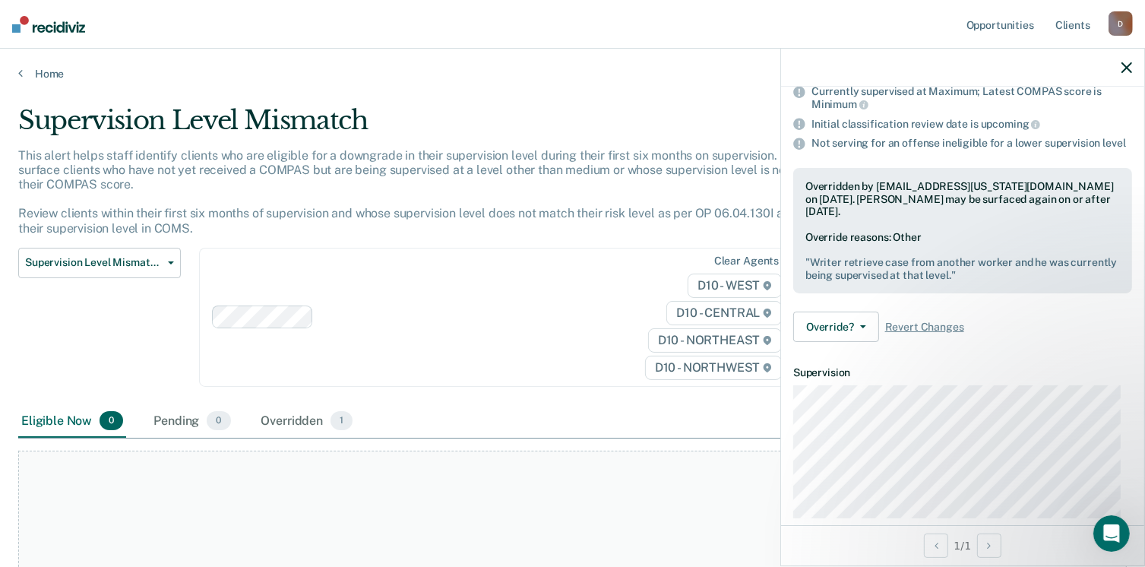
scroll to position [82, 0]
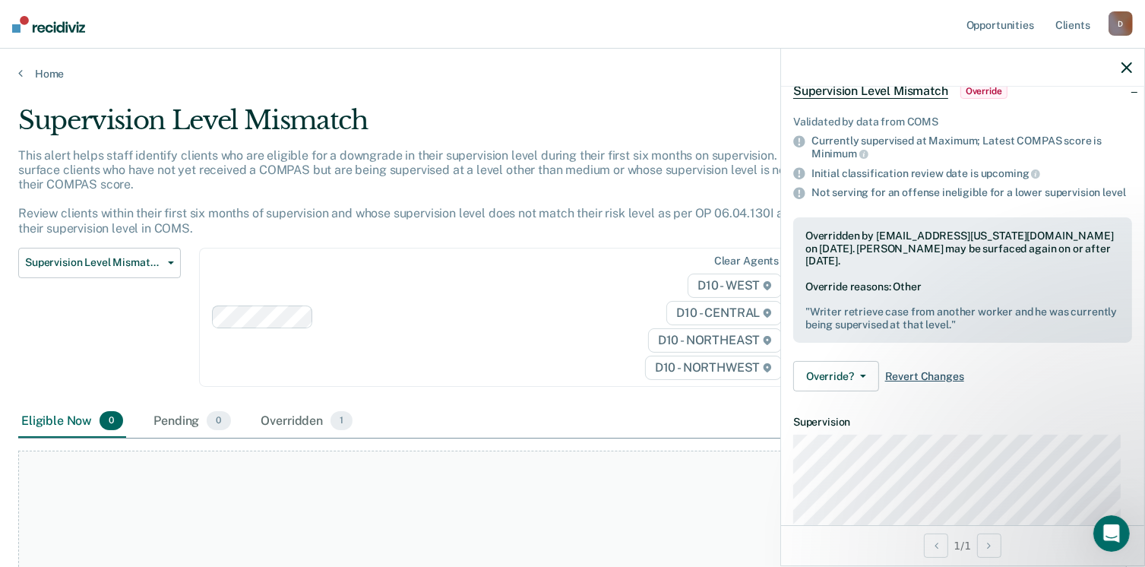
click at [899, 383] on span "Revert Changes" at bounding box center [924, 376] width 79 height 13
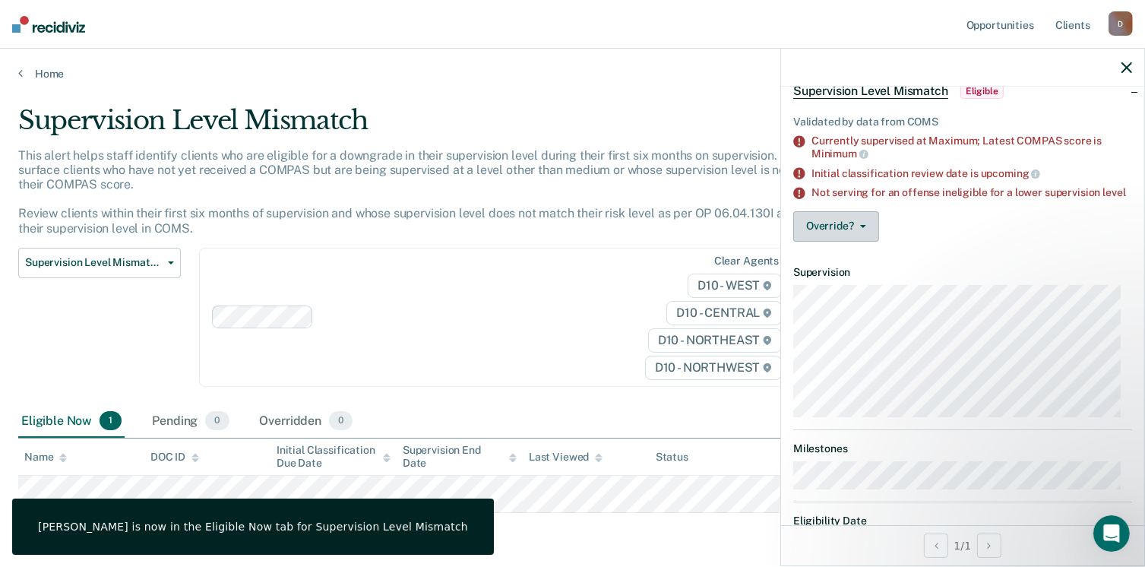
click at [844, 232] on button "Override?" at bounding box center [836, 226] width 86 height 30
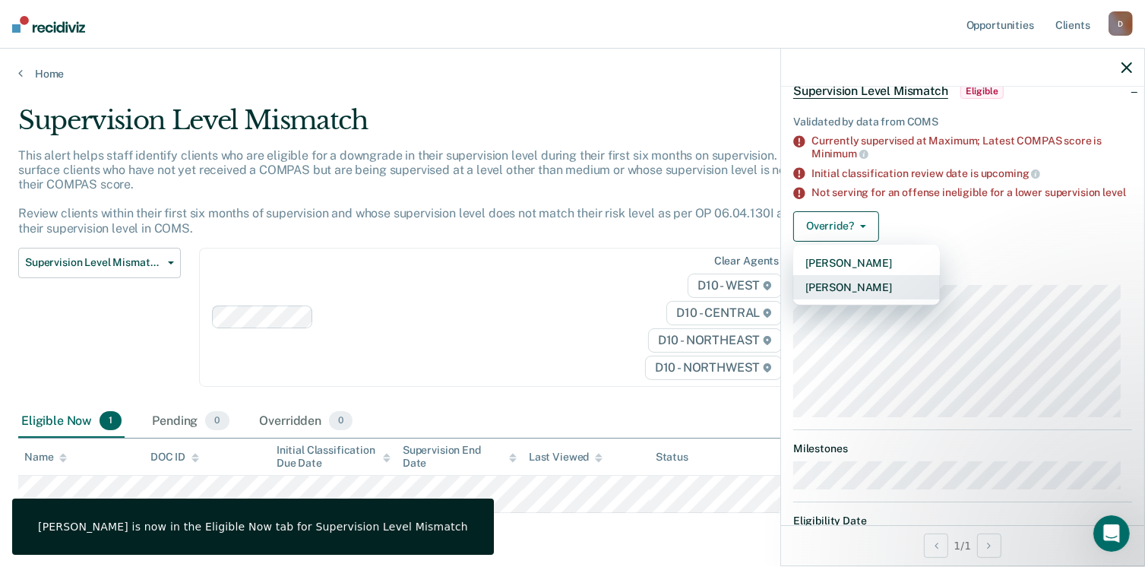
click at [855, 292] on button "[PERSON_NAME]" at bounding box center [866, 287] width 147 height 24
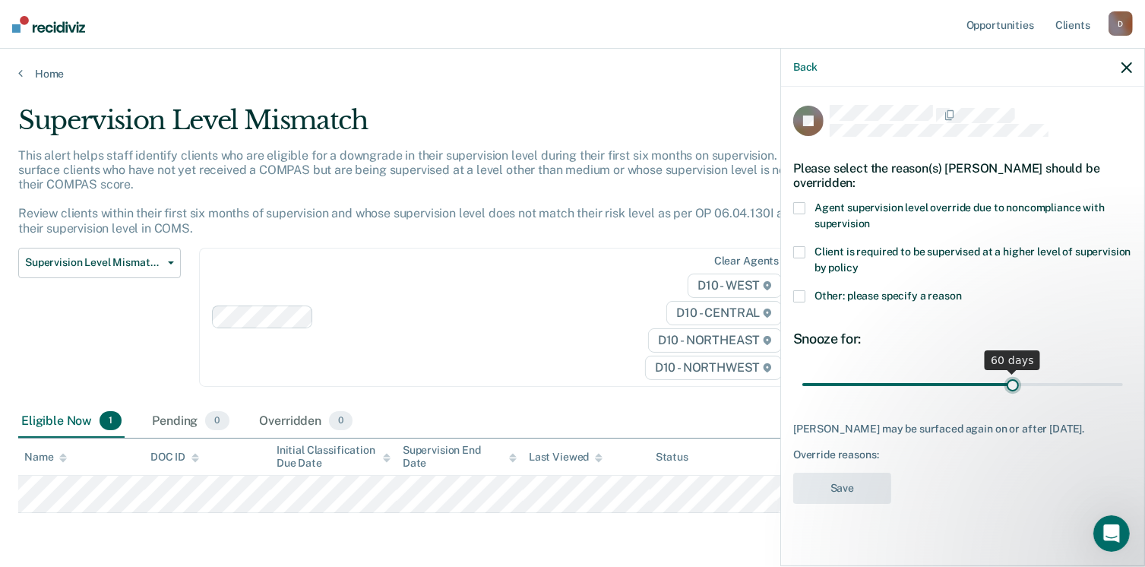
drag, startPoint x: 907, startPoint y: 381, endPoint x: 1014, endPoint y: 369, distance: 107.7
type input "60"
click at [1014, 371] on input "range" at bounding box center [962, 384] width 321 height 27
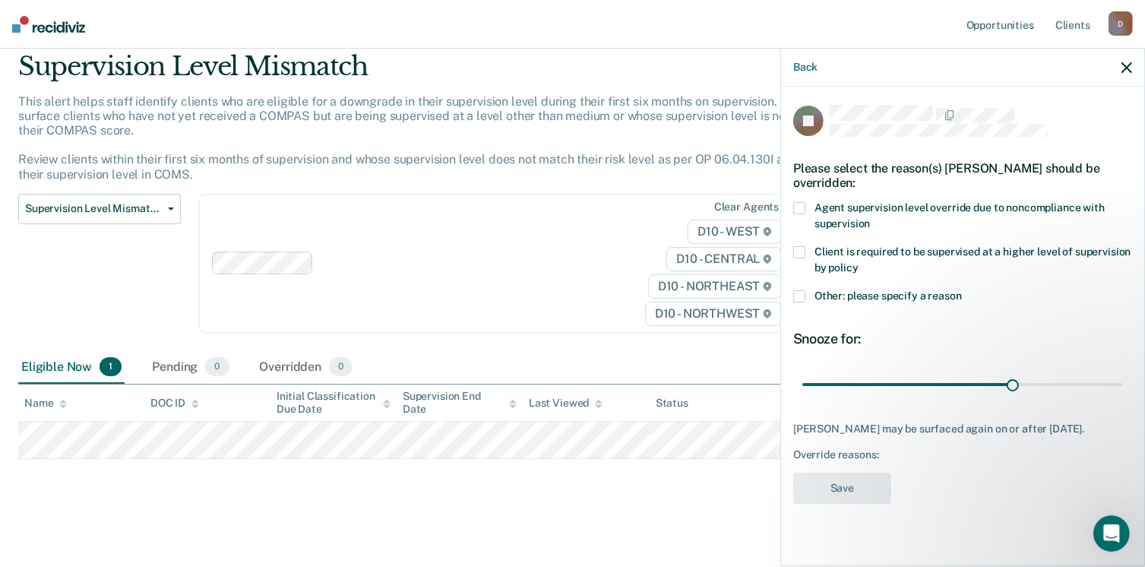
click at [801, 302] on label "Other: please specify a reason" at bounding box center [962, 298] width 339 height 16
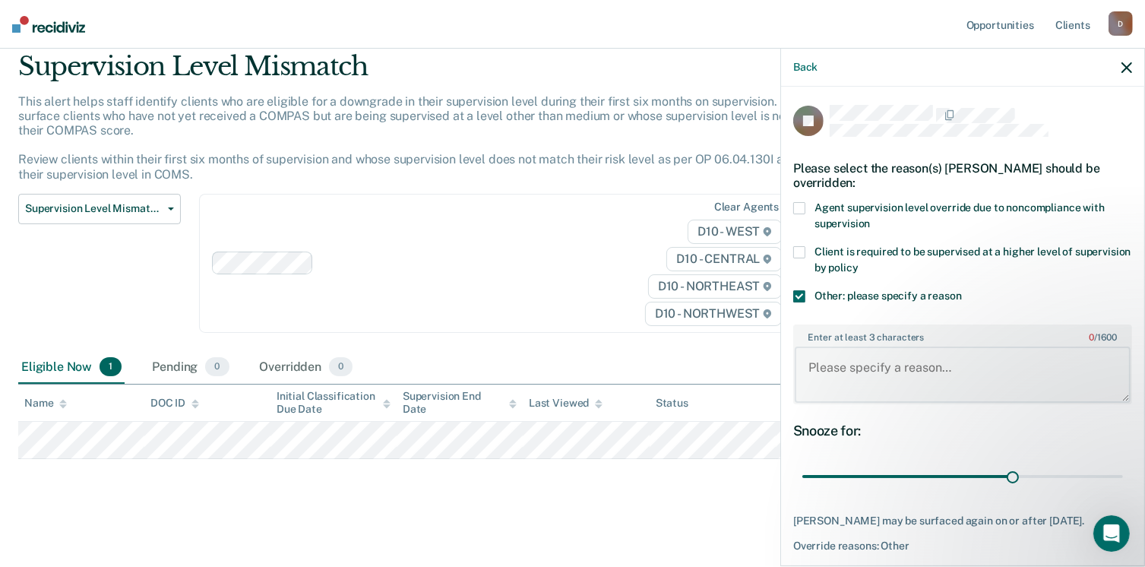
click at [851, 362] on textarea "Enter at least 3 characters 0 / 1600" at bounding box center [963, 374] width 336 height 56
type textarea "Subject was being supervised at another level by previous agent."
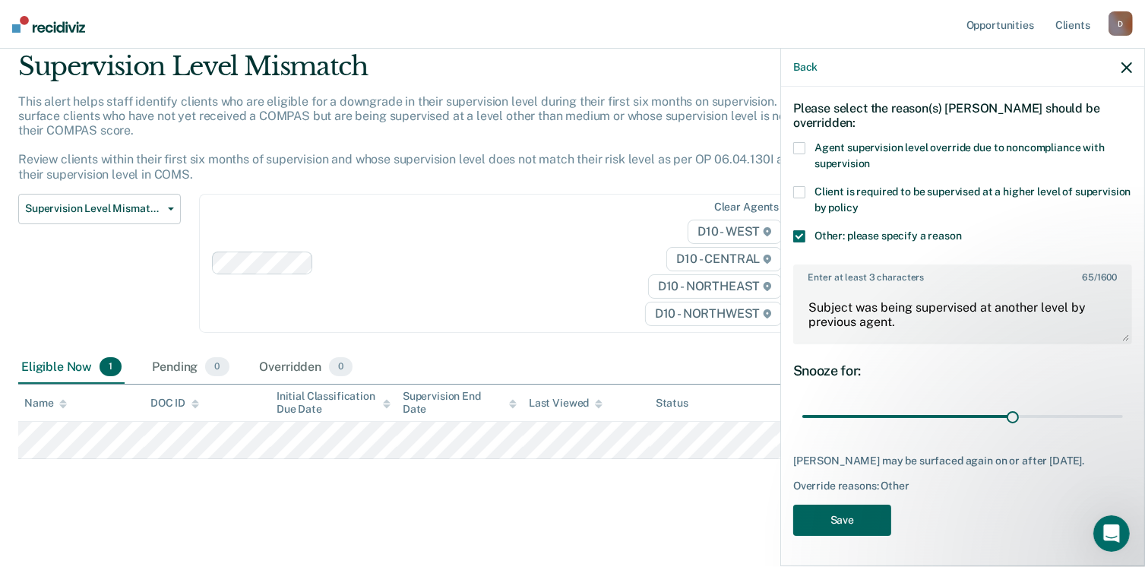
click at [863, 512] on button "Save" at bounding box center [842, 519] width 98 height 31
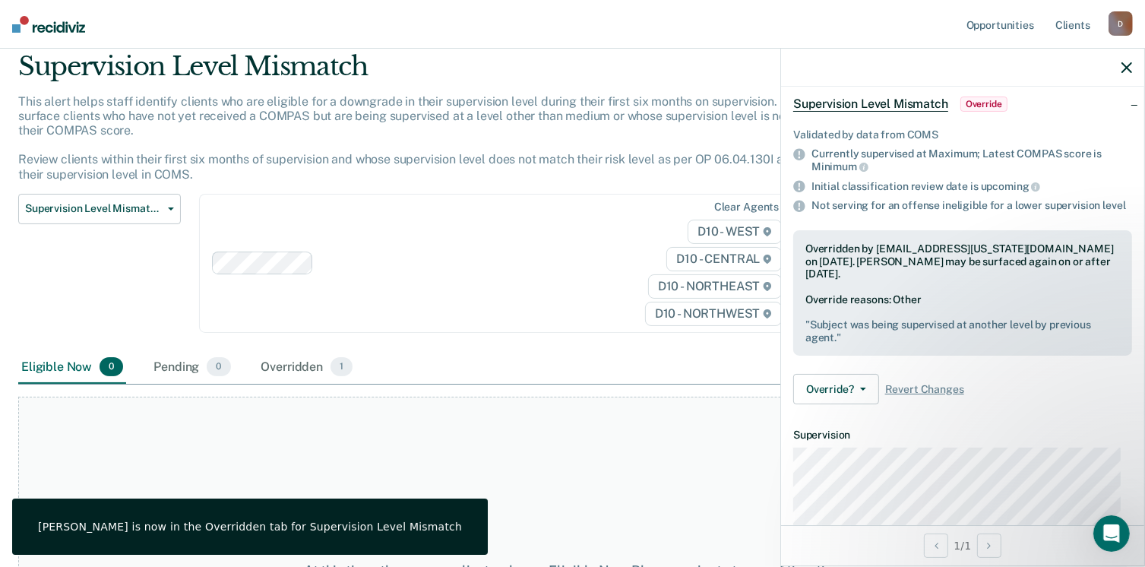
click at [1127, 65] on icon "button" at bounding box center [1126, 67] width 11 height 11
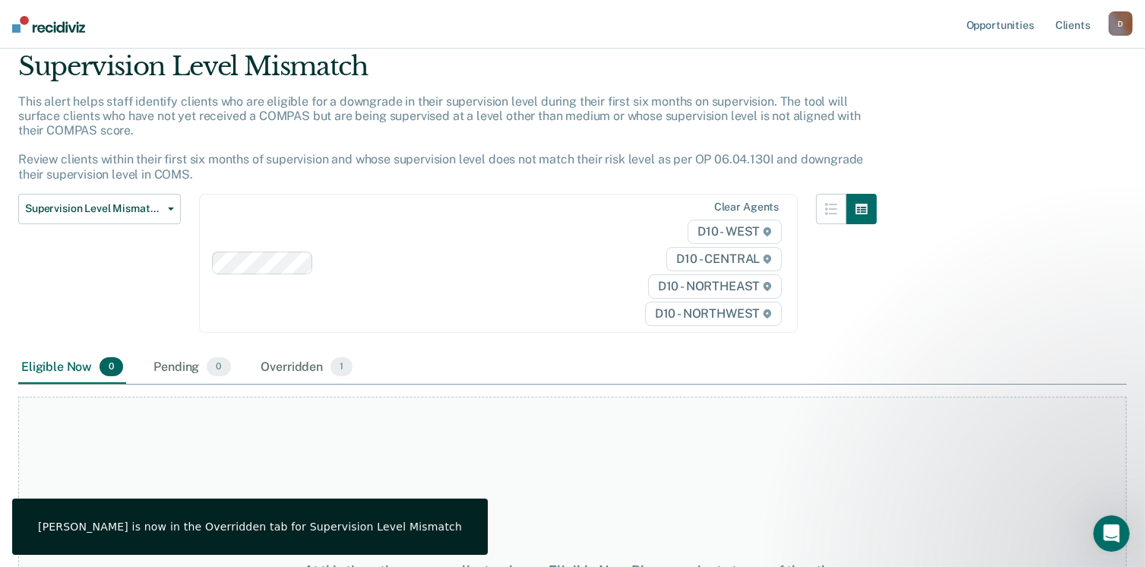
click at [68, 27] on img at bounding box center [48, 24] width 73 height 17
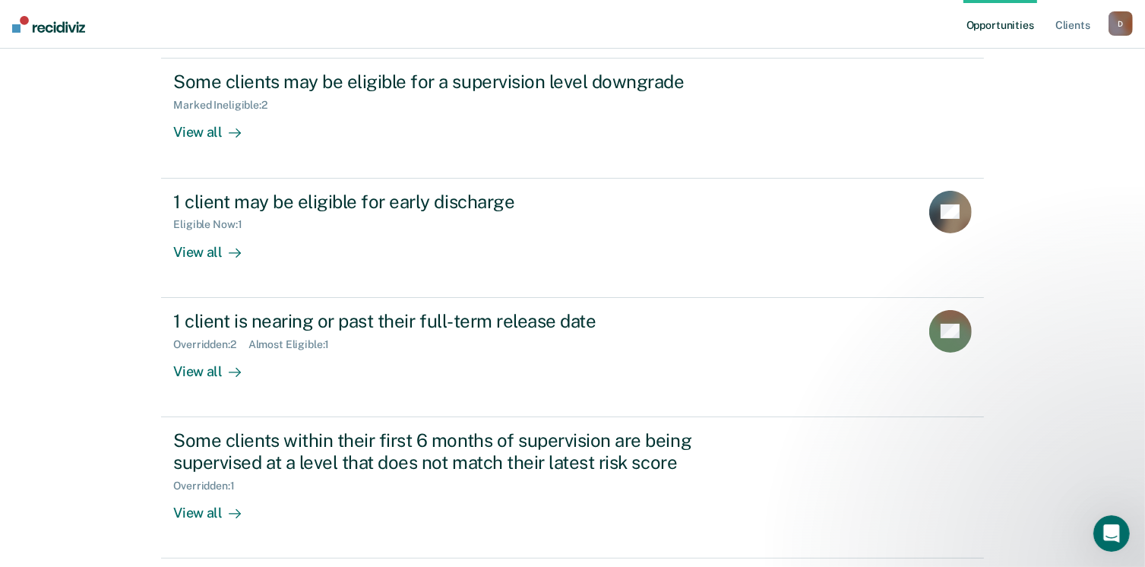
scroll to position [263, 0]
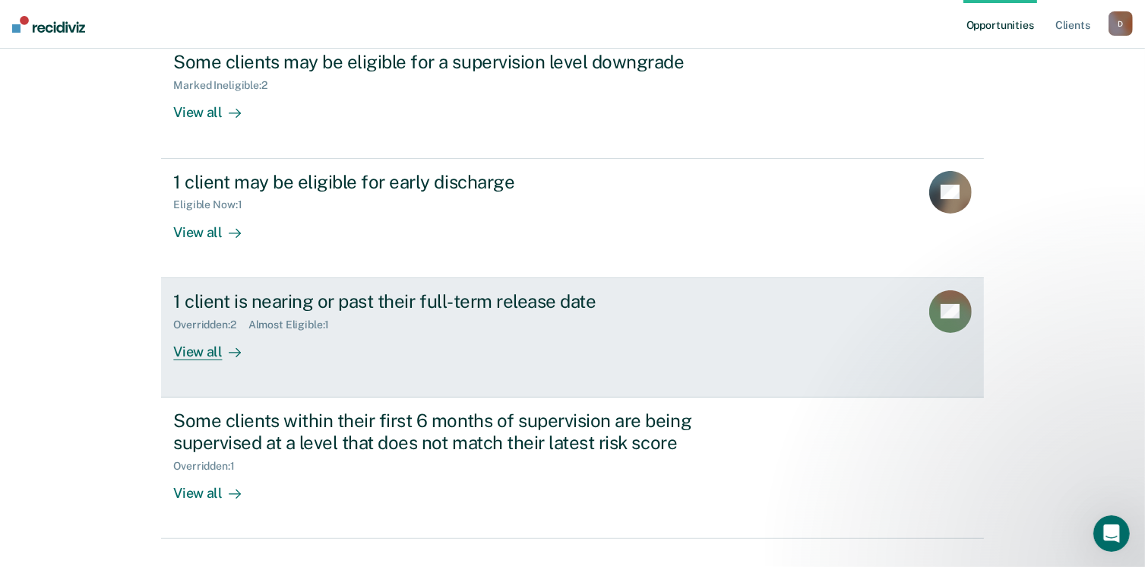
click at [215, 351] on div "View all" at bounding box center [215, 345] width 85 height 30
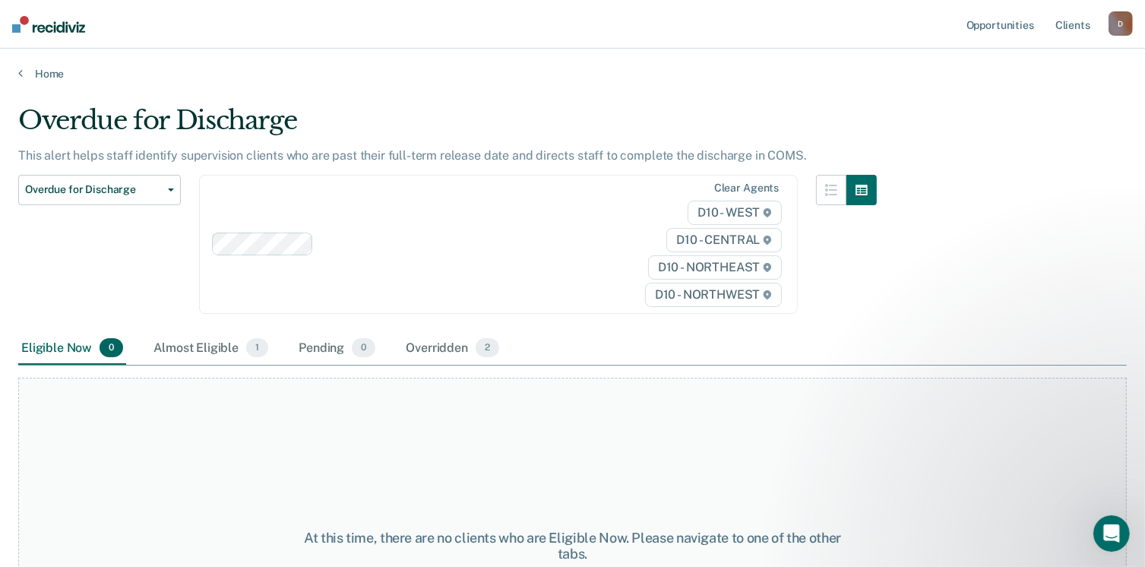
click at [1127, 405] on main "Overdue for Discharge This alert helps staff identify supervision clients who a…" at bounding box center [572, 322] width 1145 height 482
click at [205, 340] on div "Almost Eligible 1" at bounding box center [210, 348] width 121 height 33
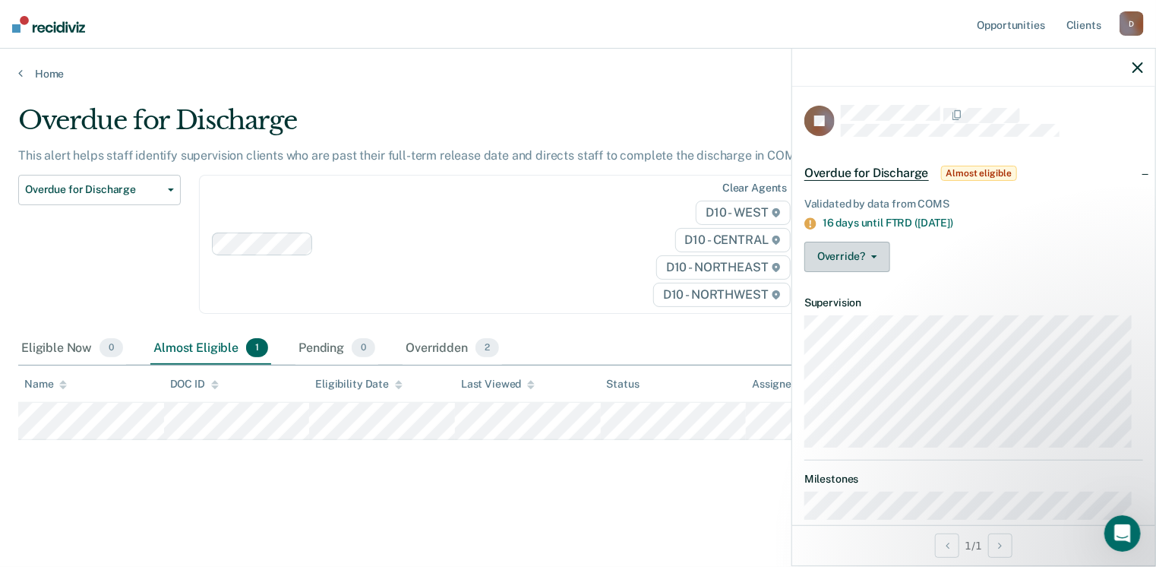
click at [875, 261] on button "Override?" at bounding box center [848, 257] width 86 height 30
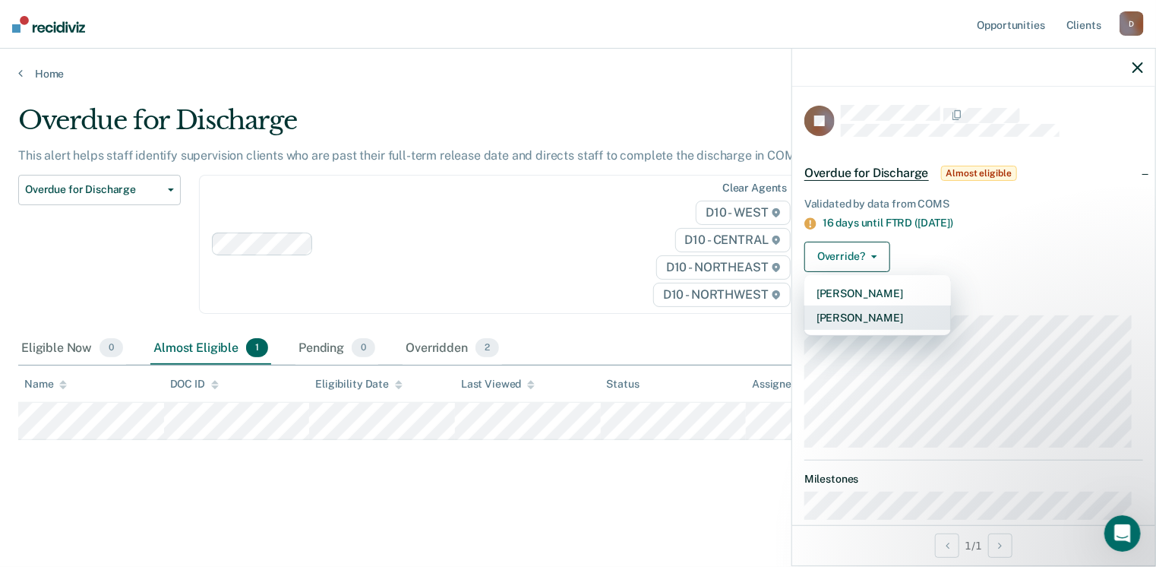
click at [876, 310] on button "[PERSON_NAME]" at bounding box center [878, 317] width 147 height 24
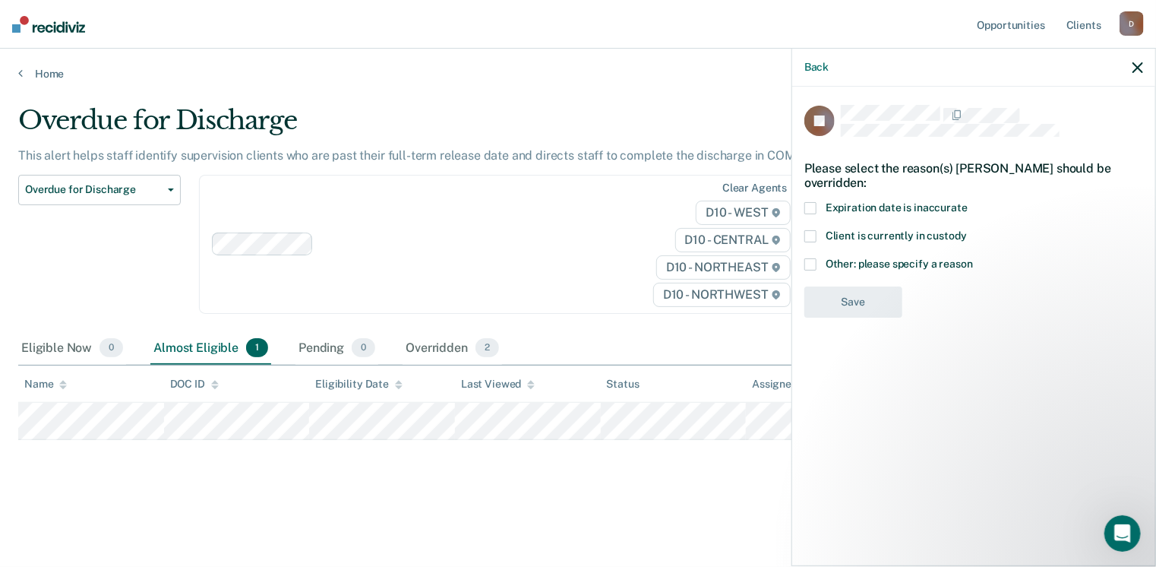
click at [812, 258] on span at bounding box center [811, 264] width 12 height 12
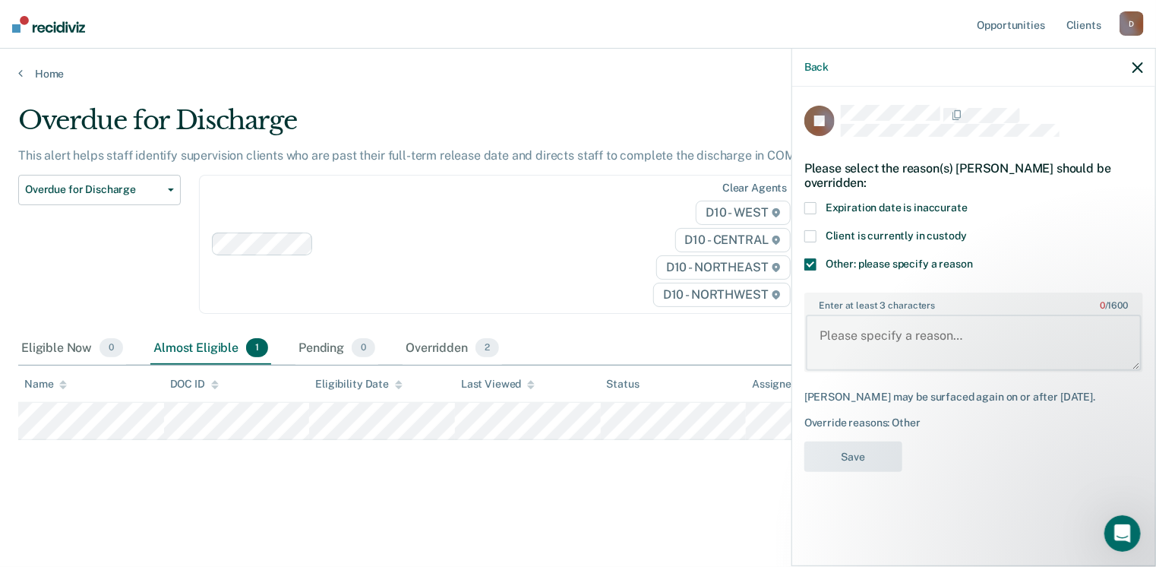
click at [863, 333] on textarea "Enter at least 3 characters 0 / 1600" at bounding box center [974, 343] width 336 height 56
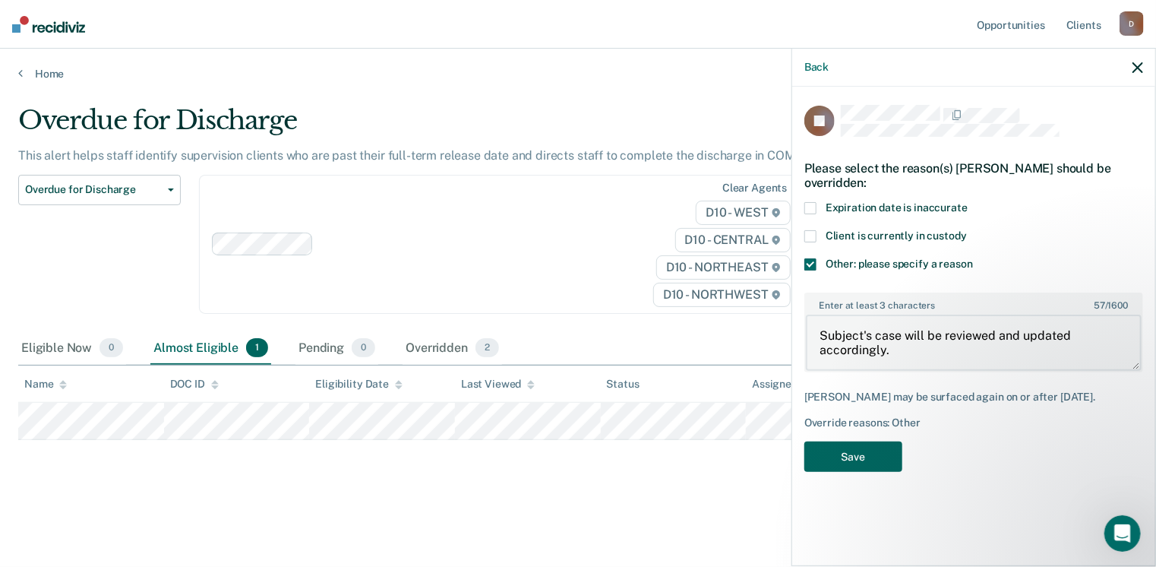
type textarea "Subject's case will be reviewed and updated accordingly."
click at [861, 472] on button "Save" at bounding box center [854, 456] width 98 height 31
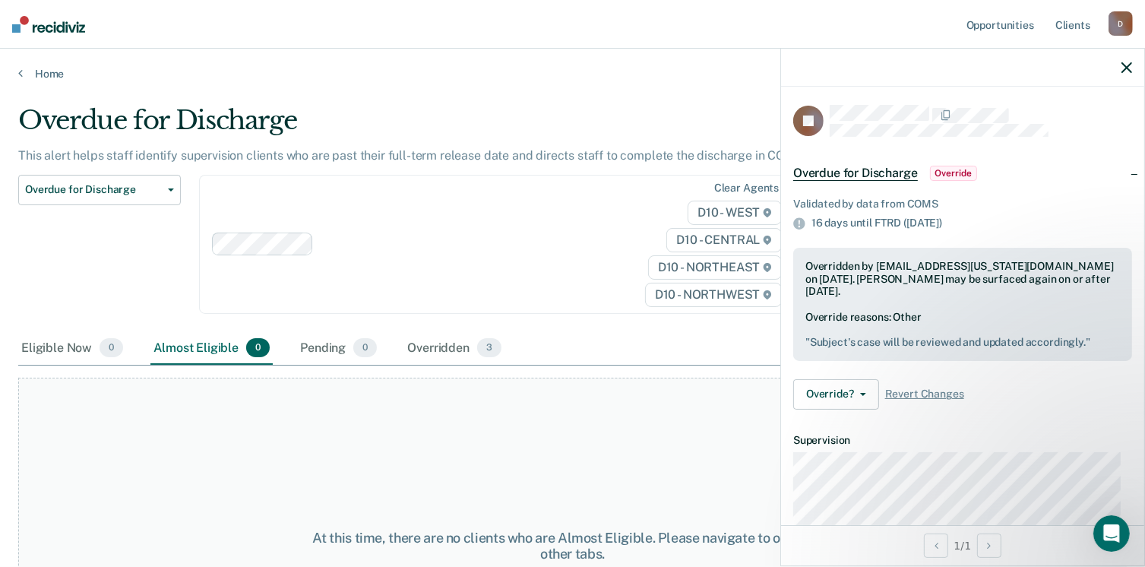
click at [955, 171] on span "Override" at bounding box center [953, 173] width 47 height 15
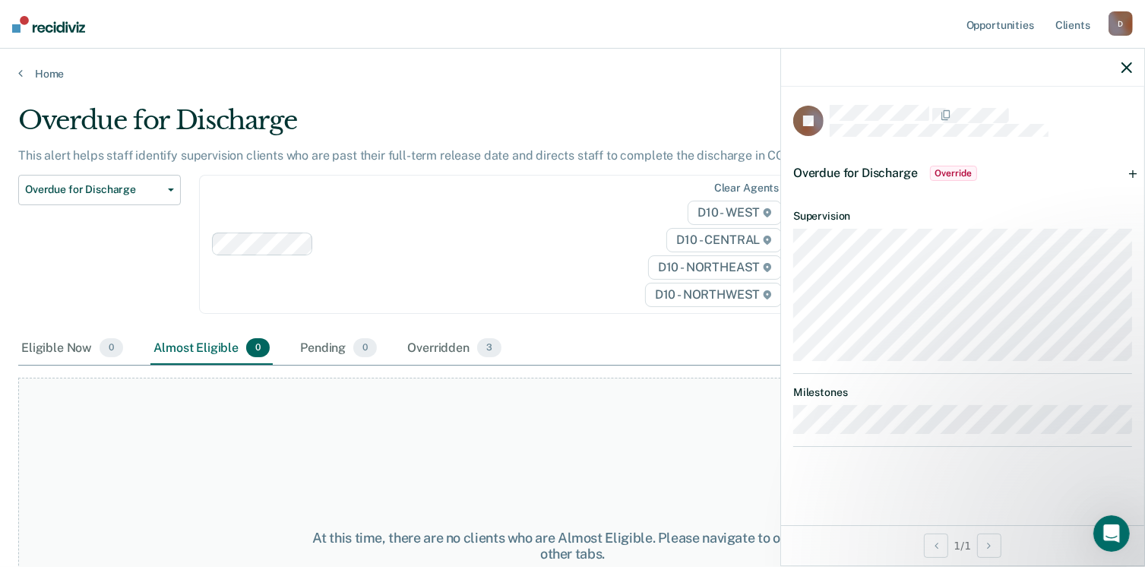
click at [909, 171] on span "Overdue for Discharge" at bounding box center [855, 173] width 125 height 14
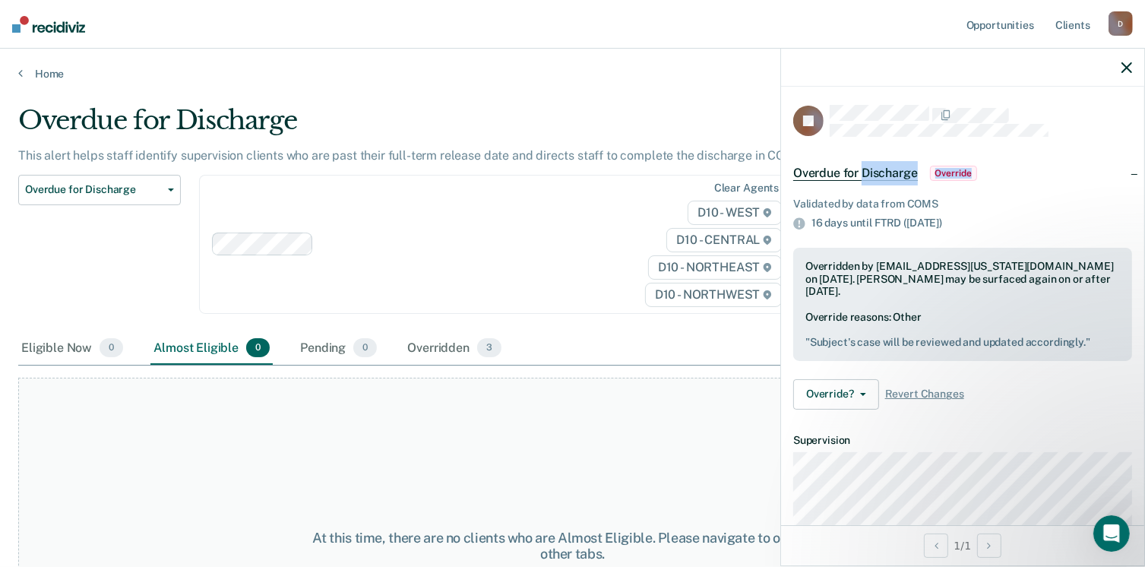
click at [909, 171] on span "Overdue for Discharge" at bounding box center [855, 173] width 125 height 15
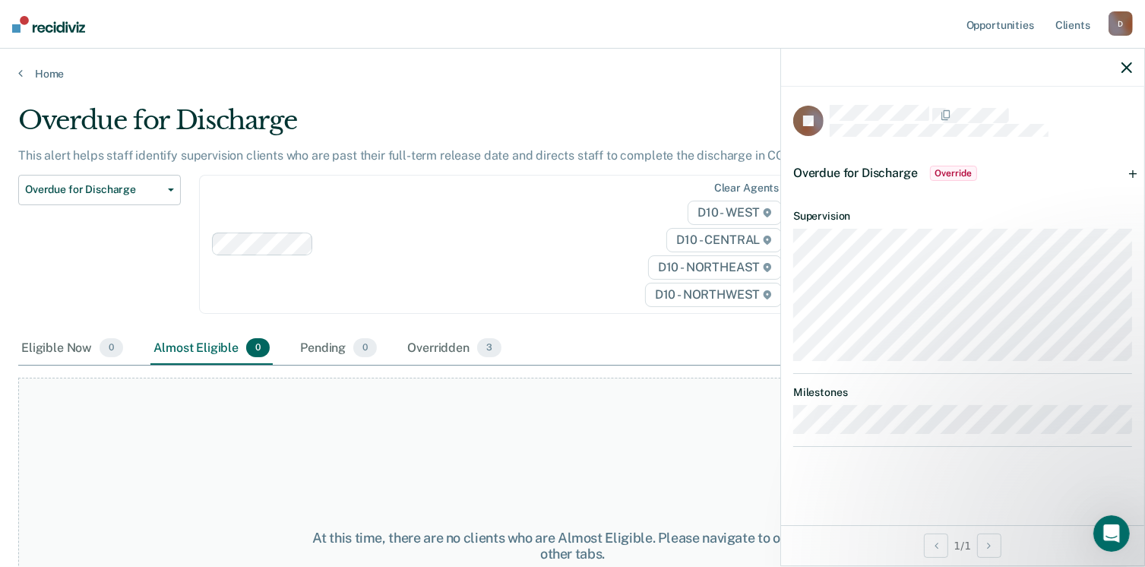
drag, startPoint x: 909, startPoint y: 171, endPoint x: 852, endPoint y: 177, distance: 56.5
click at [852, 177] on span "Overdue for Discharge" at bounding box center [855, 173] width 125 height 14
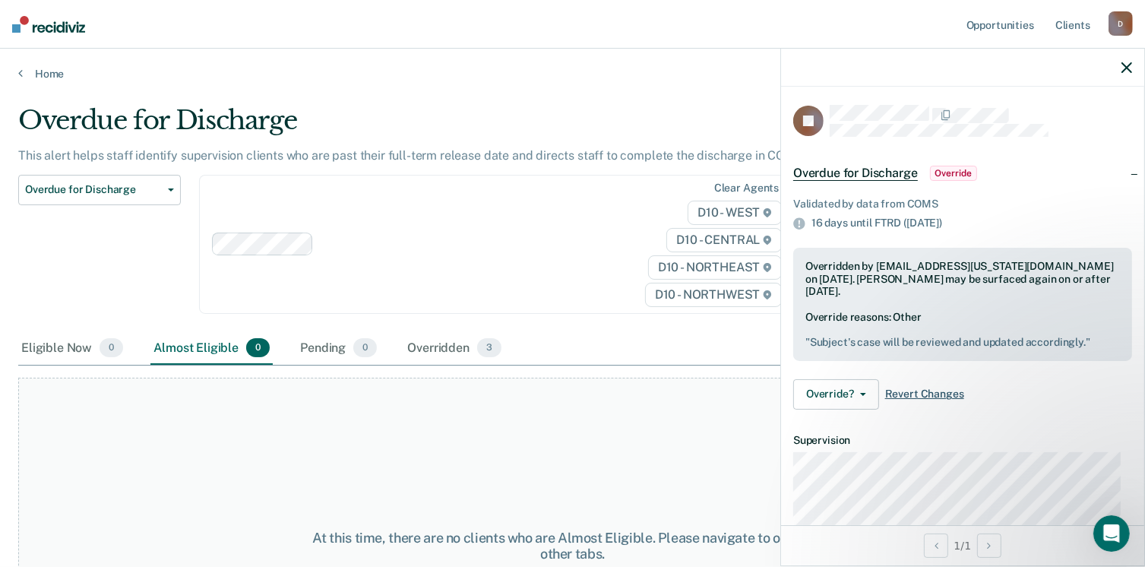
click at [918, 392] on span "Revert Changes" at bounding box center [924, 393] width 79 height 13
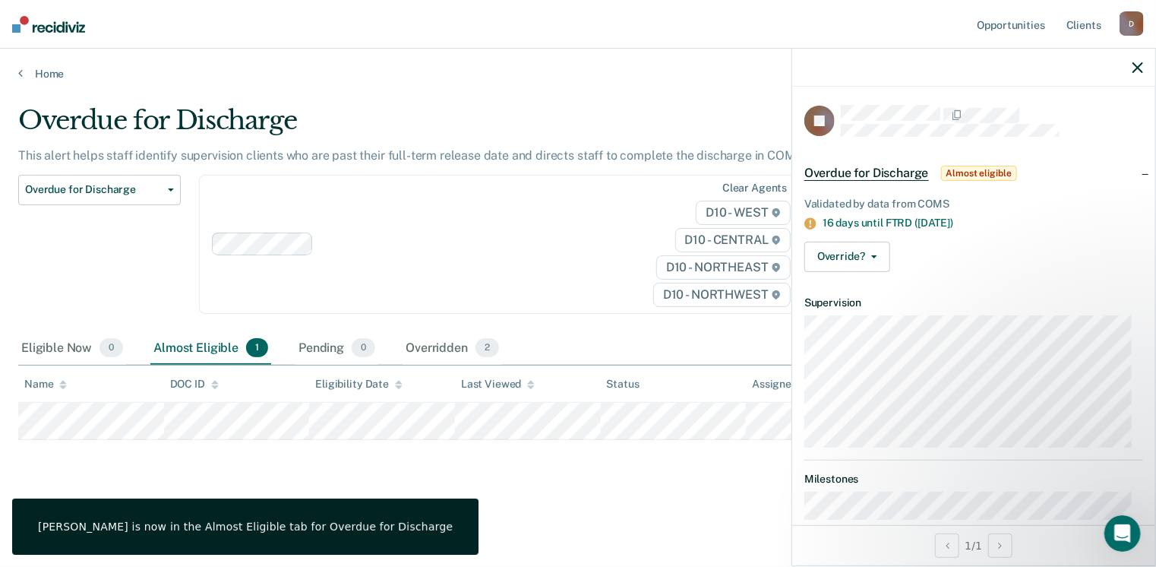
click at [1137, 74] on div at bounding box center [973, 68] width 363 height 38
click at [1137, 71] on icon "button" at bounding box center [1138, 67] width 11 height 11
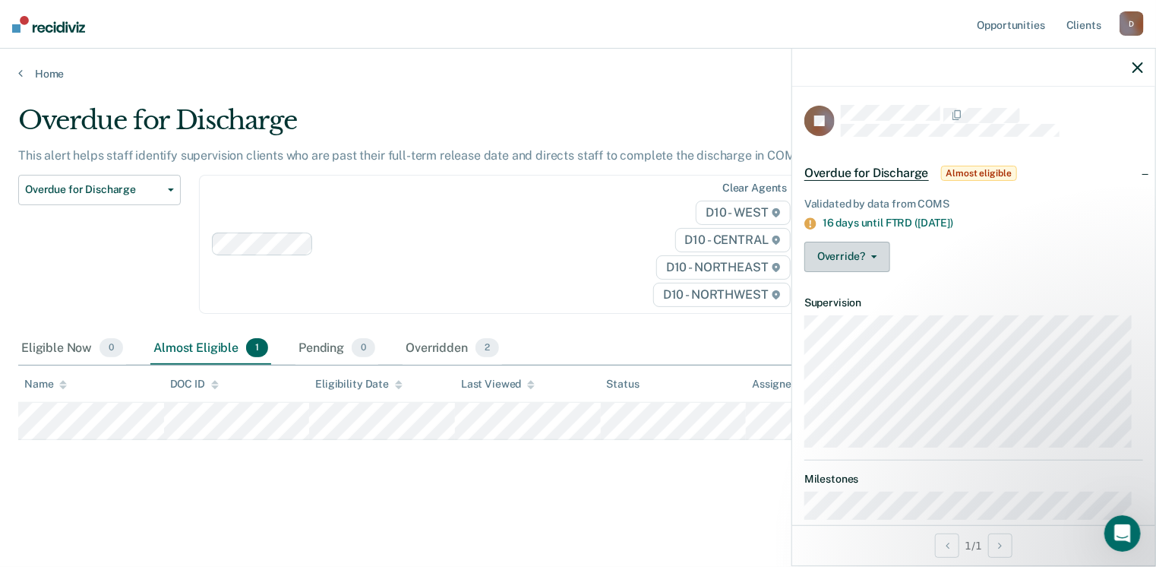
click at [844, 254] on button "Override?" at bounding box center [848, 257] width 86 height 30
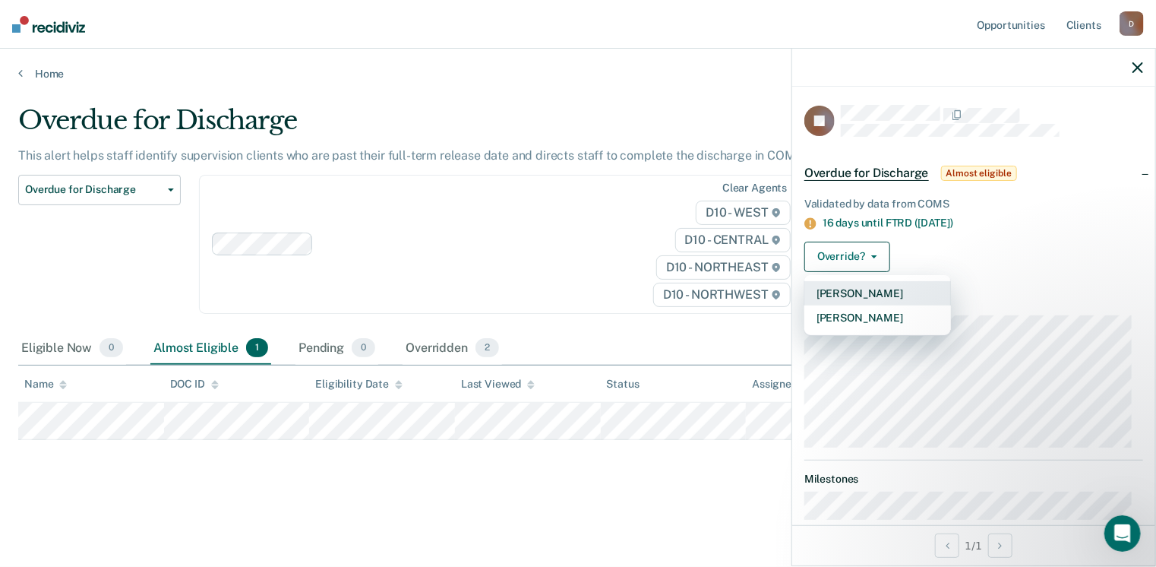
click at [854, 289] on button "[PERSON_NAME]" at bounding box center [878, 293] width 147 height 24
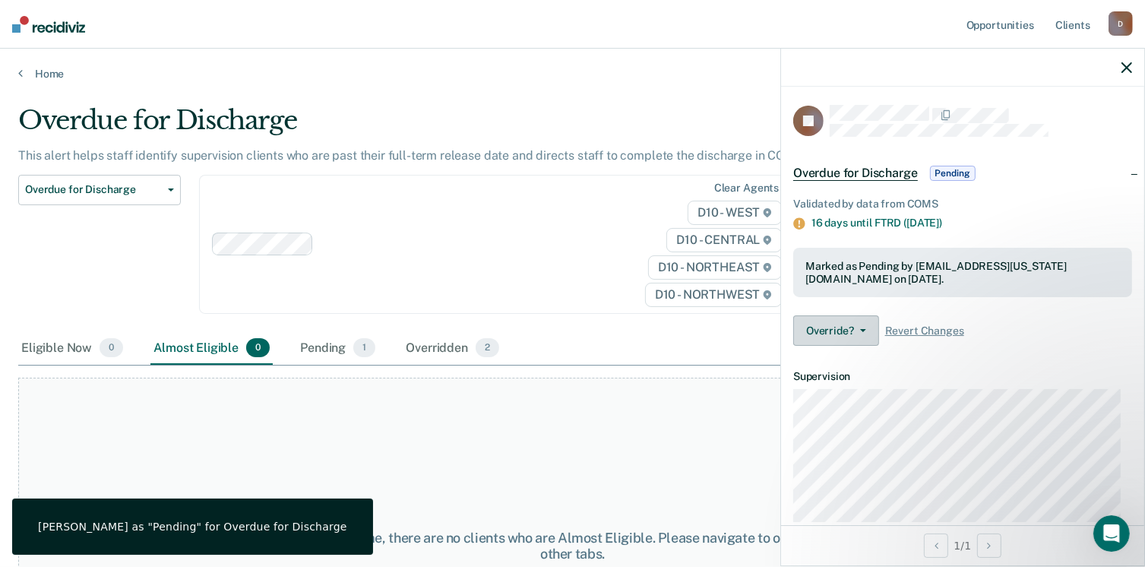
click at [852, 319] on button "Override?" at bounding box center [836, 330] width 86 height 30
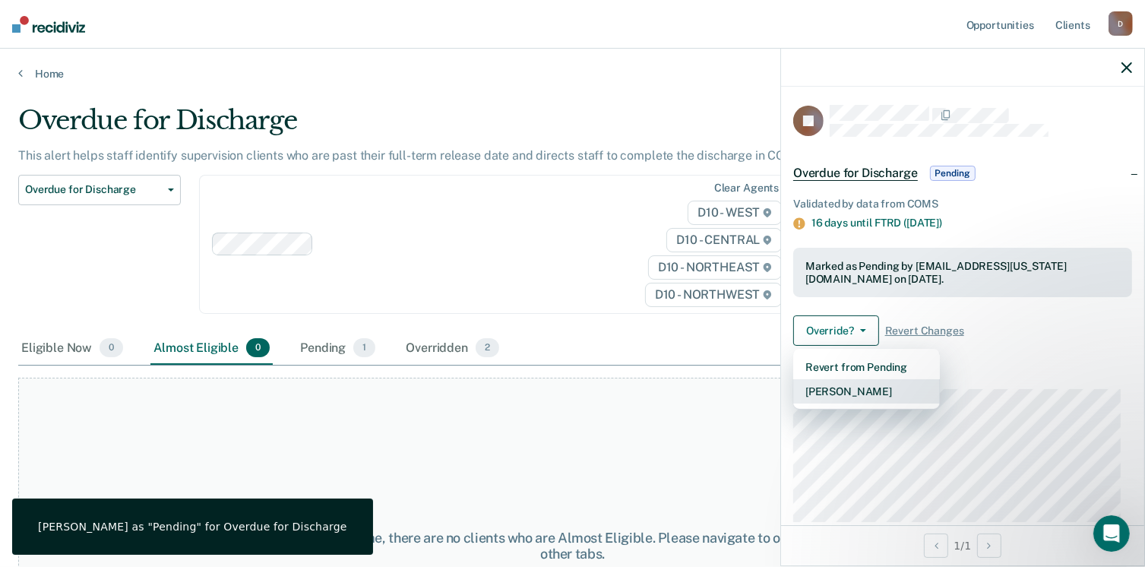
click at [860, 389] on button "[PERSON_NAME]" at bounding box center [866, 391] width 147 height 24
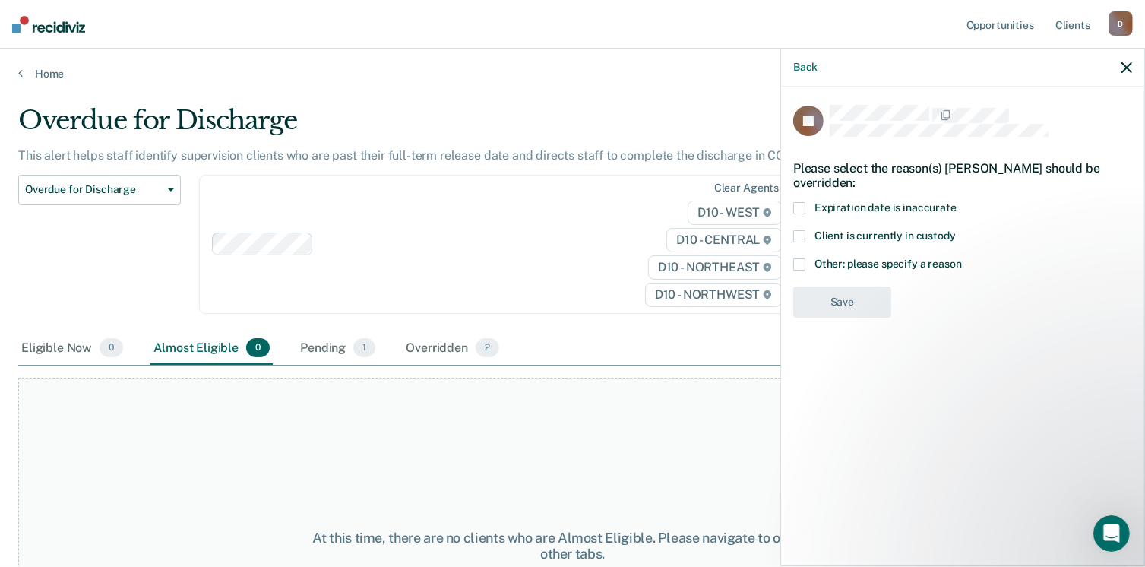
click at [799, 264] on span at bounding box center [799, 264] width 12 height 12
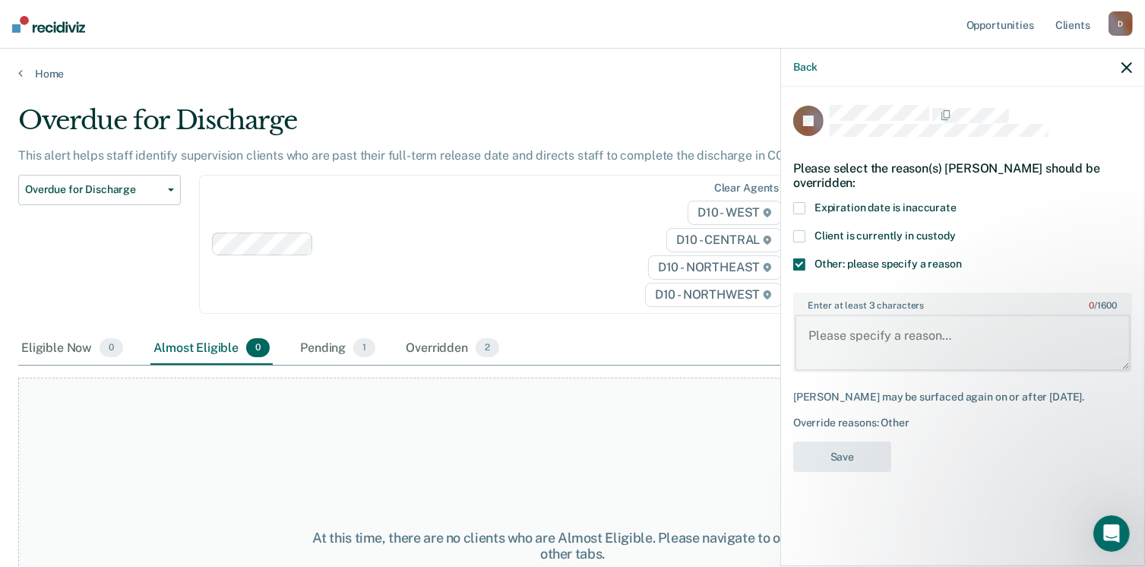
click at [837, 344] on textarea "Enter at least 3 characters 0 / 1600" at bounding box center [963, 343] width 336 height 56
type textarea "Subject's case will be reviewed."
click at [865, 453] on button "Save" at bounding box center [842, 456] width 98 height 31
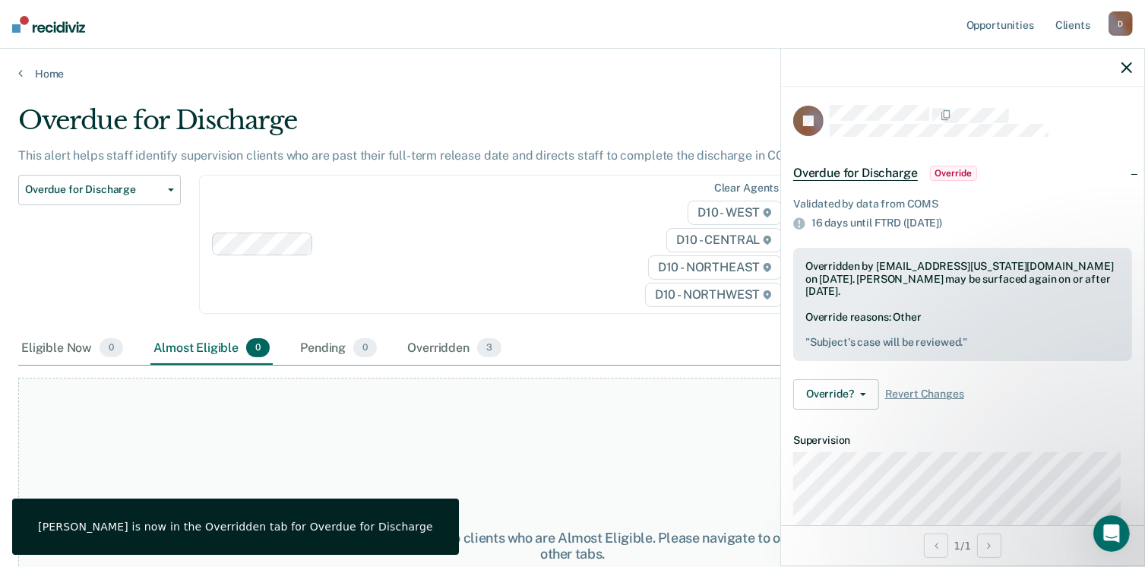
click at [1123, 65] on icon "button" at bounding box center [1126, 67] width 11 height 11
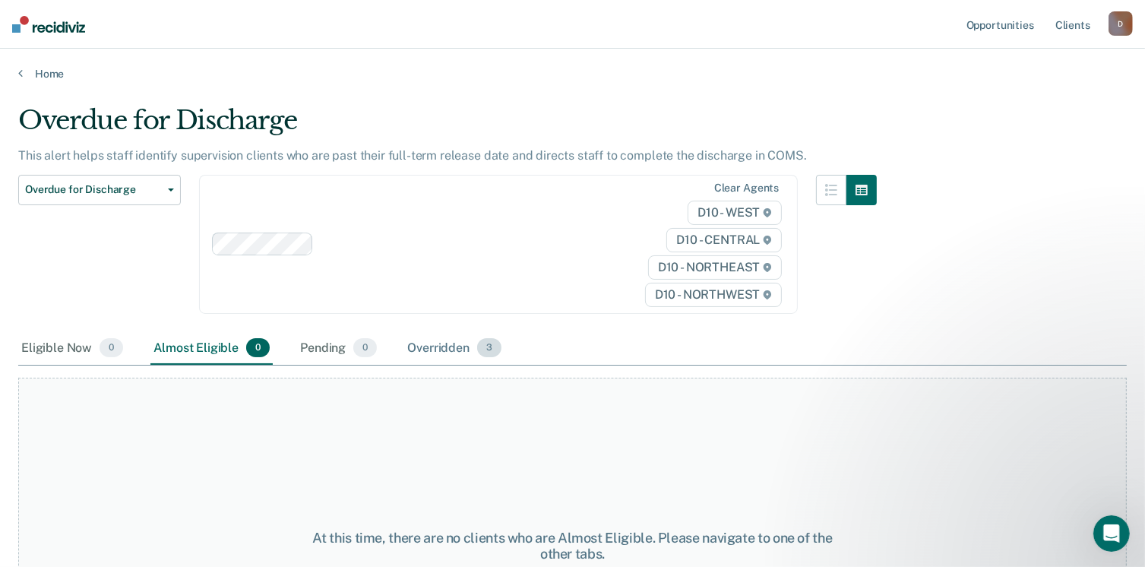
click at [443, 347] on div "Overridden 3" at bounding box center [454, 348] width 100 height 33
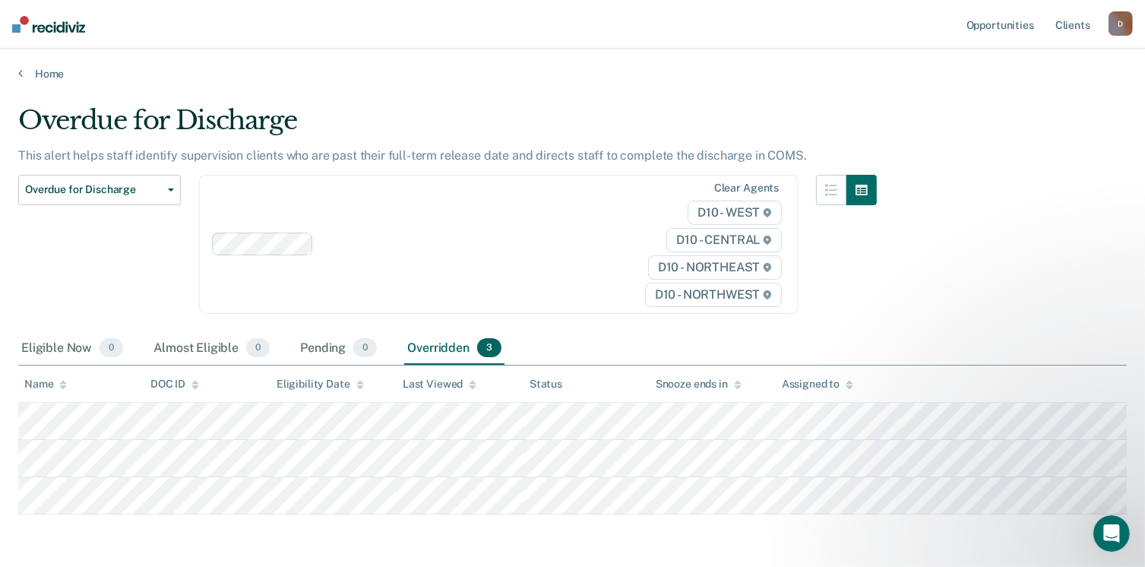
click at [43, 22] on img at bounding box center [48, 24] width 73 height 17
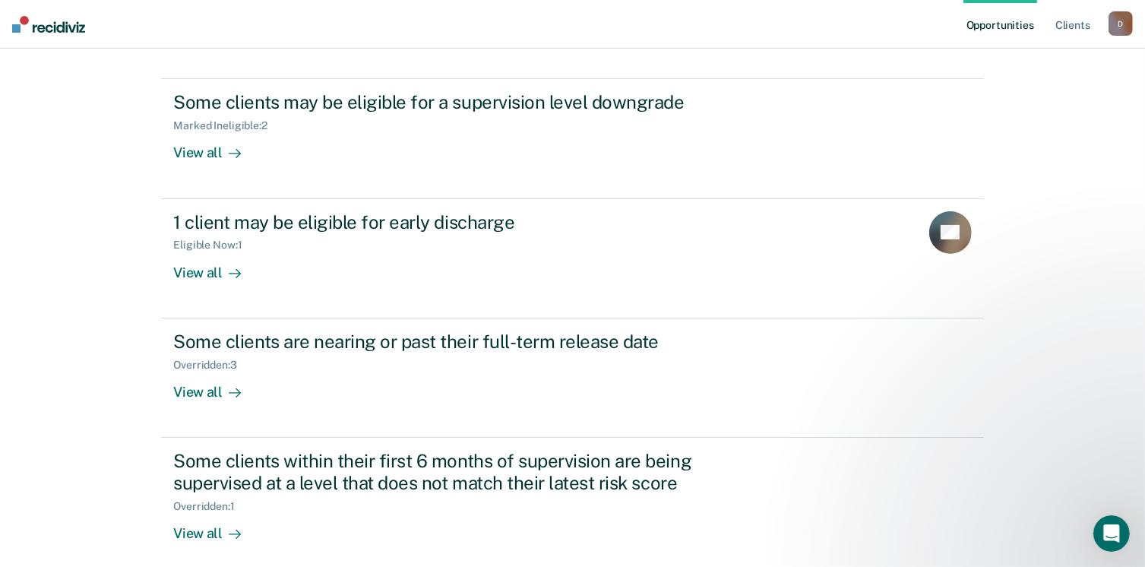
scroll to position [226, 0]
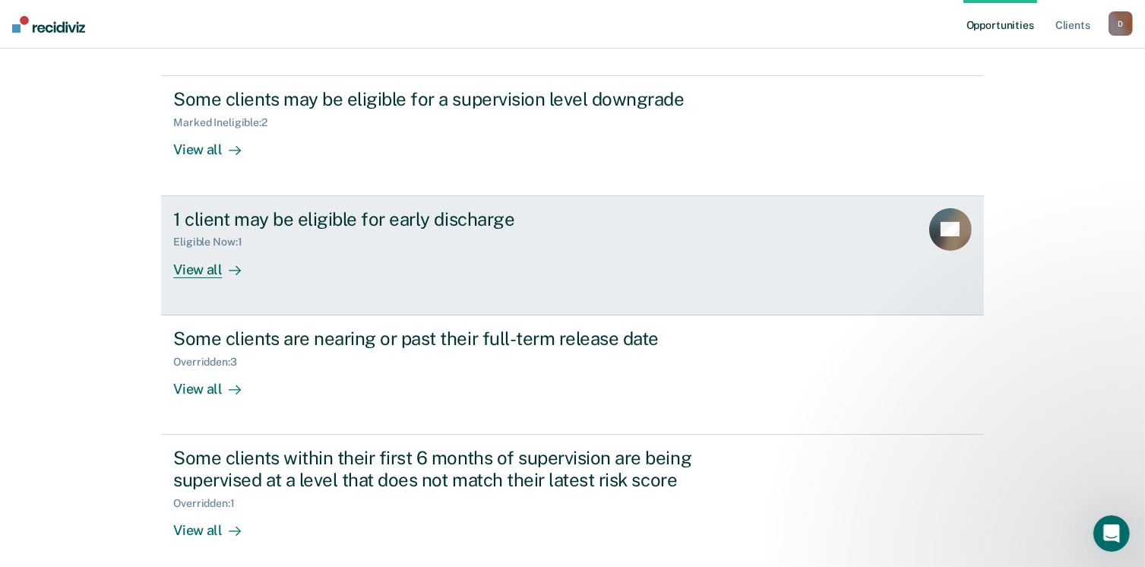
click at [210, 260] on div "View all" at bounding box center [215, 263] width 85 height 30
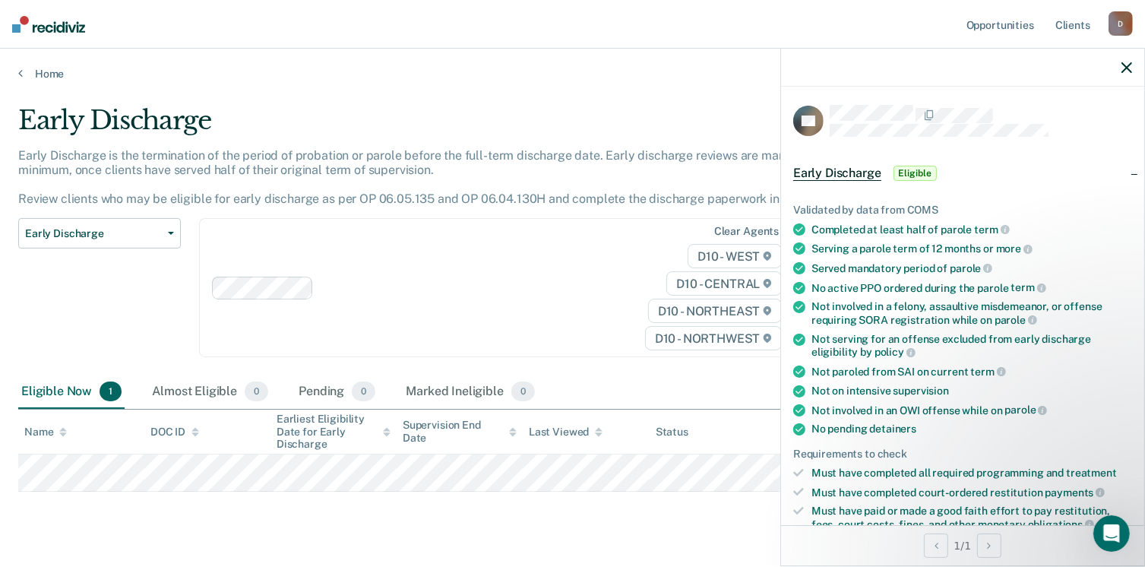
click at [912, 166] on span "Eligible" at bounding box center [914, 173] width 43 height 15
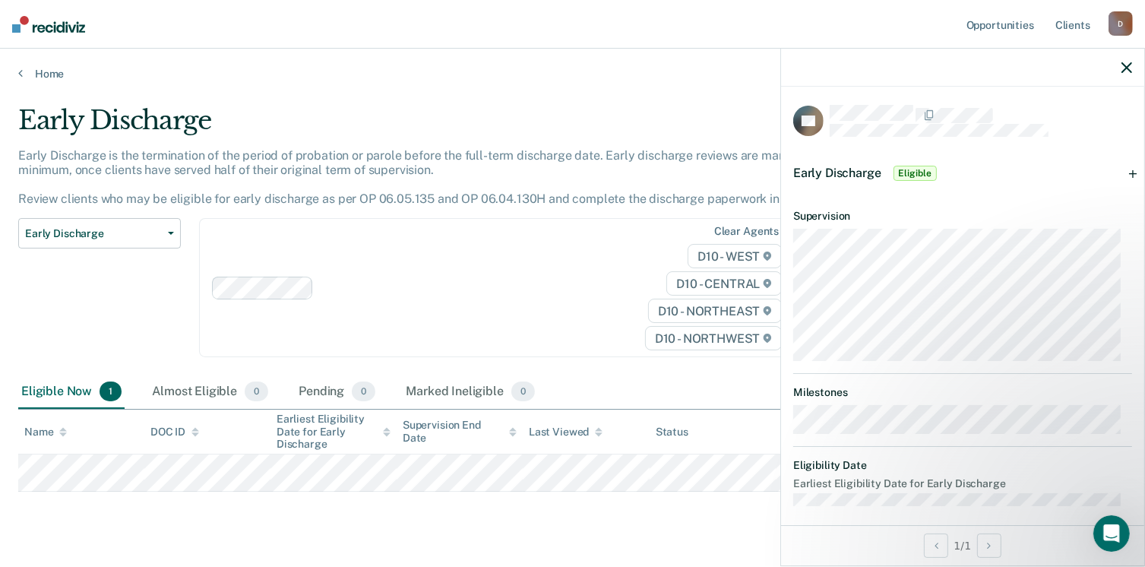
click at [915, 172] on span "Eligible" at bounding box center [914, 173] width 43 height 15
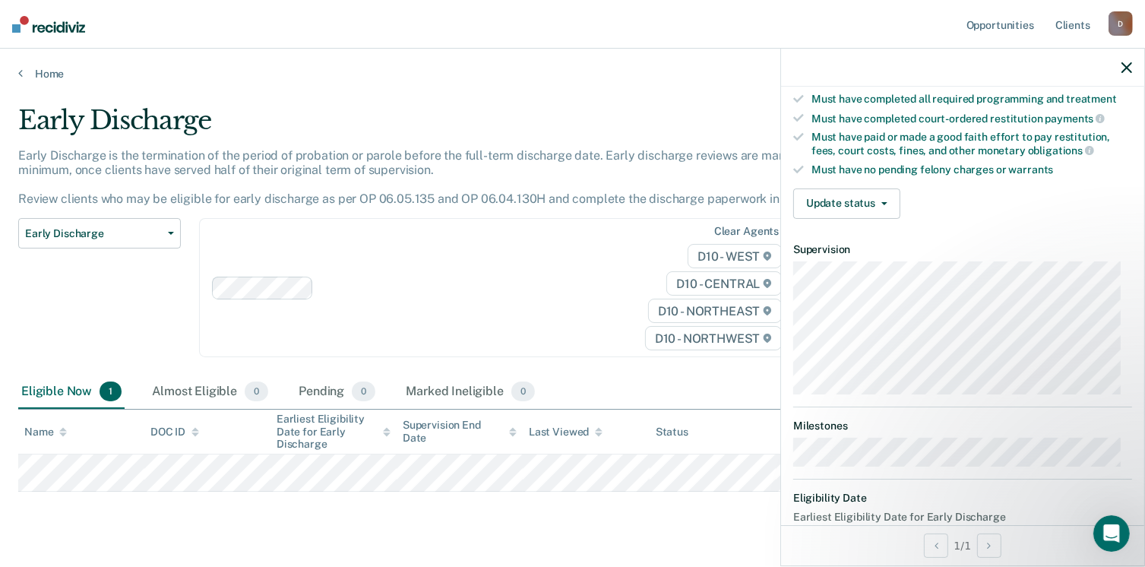
scroll to position [375, 0]
click at [842, 203] on button "Update status" at bounding box center [846, 202] width 107 height 30
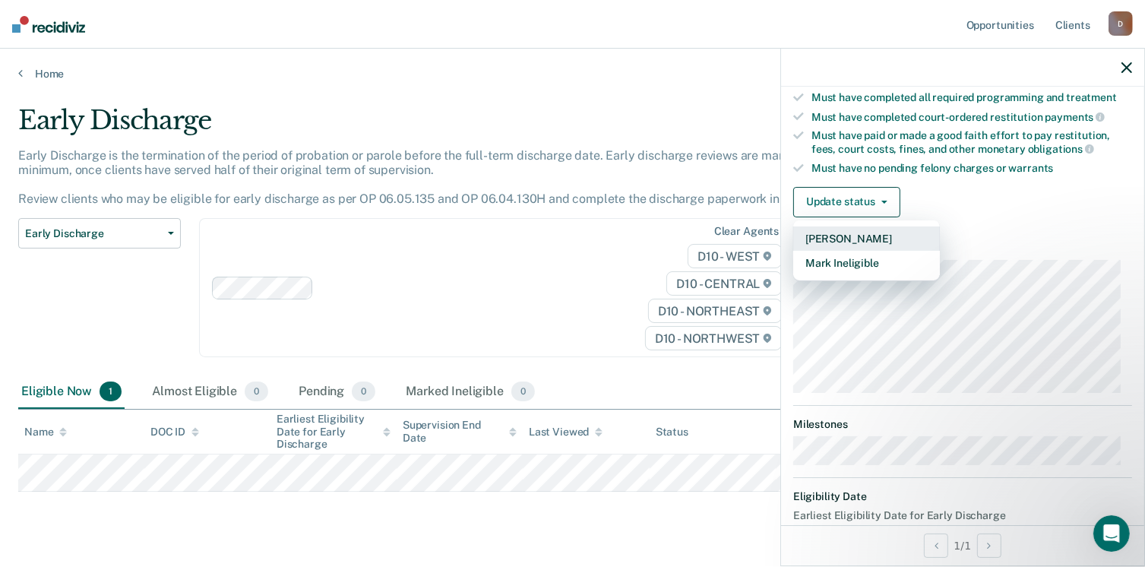
click at [853, 231] on button "[PERSON_NAME]" at bounding box center [866, 238] width 147 height 24
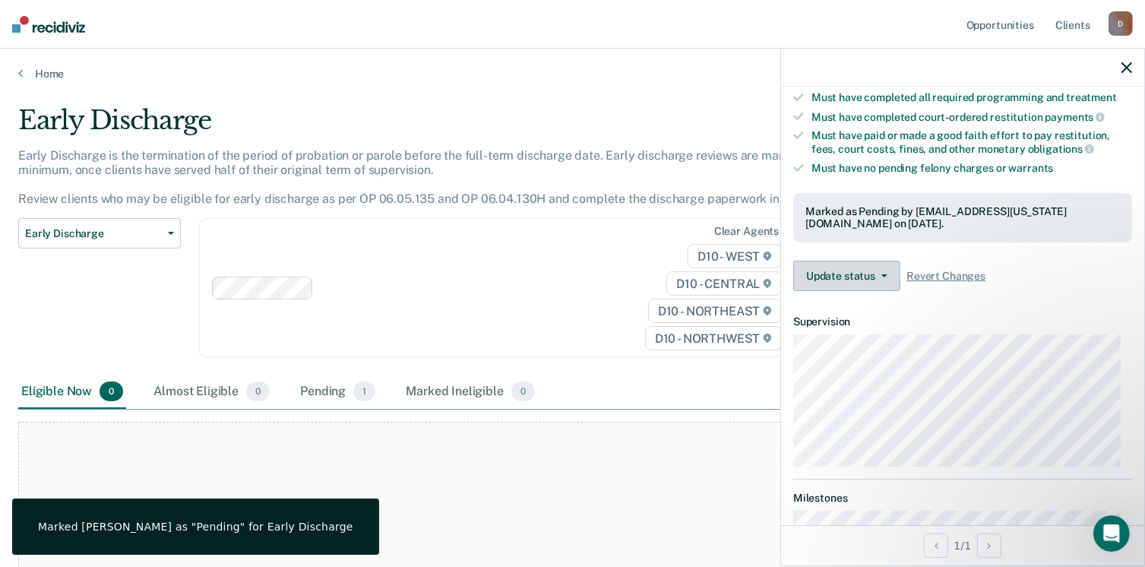
click at [868, 265] on button "Update status" at bounding box center [846, 276] width 107 height 30
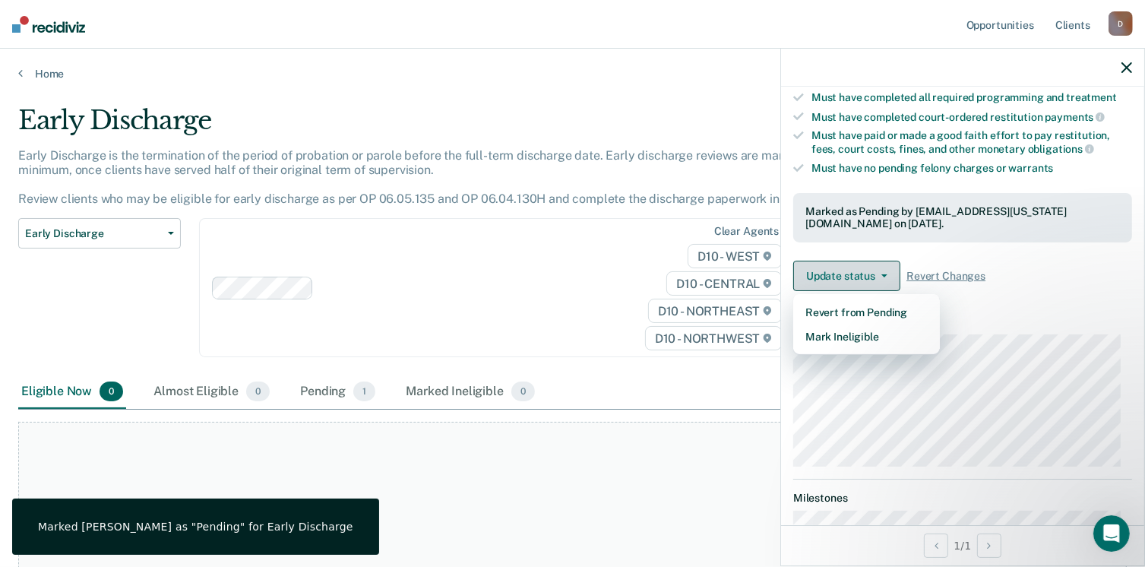
click at [868, 265] on button "Update status" at bounding box center [846, 276] width 107 height 30
click at [861, 306] on button "Revert from Pending" at bounding box center [866, 312] width 147 height 24
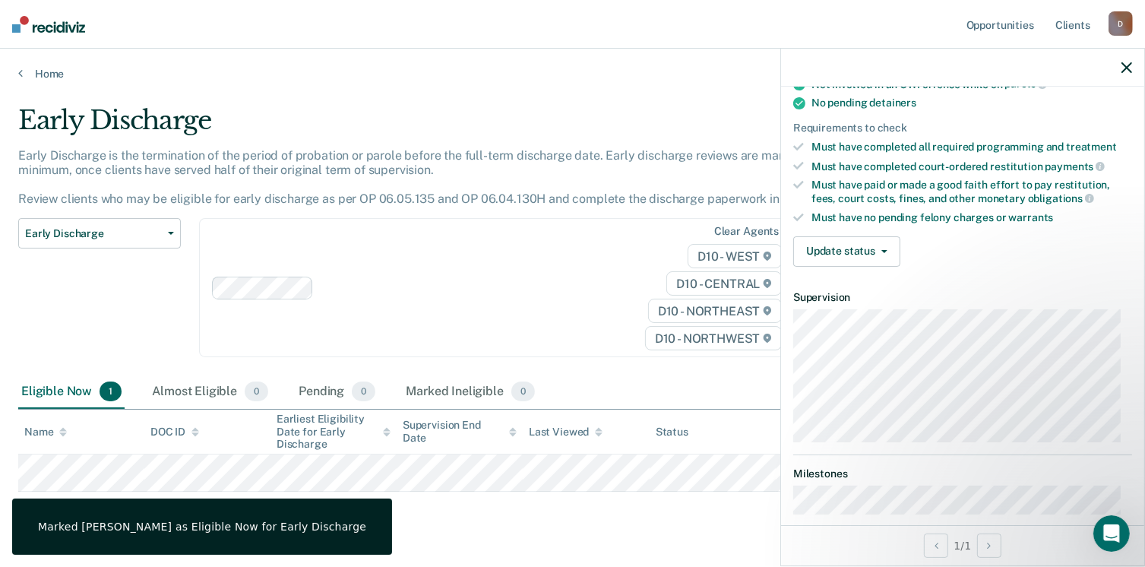
scroll to position [293, 0]
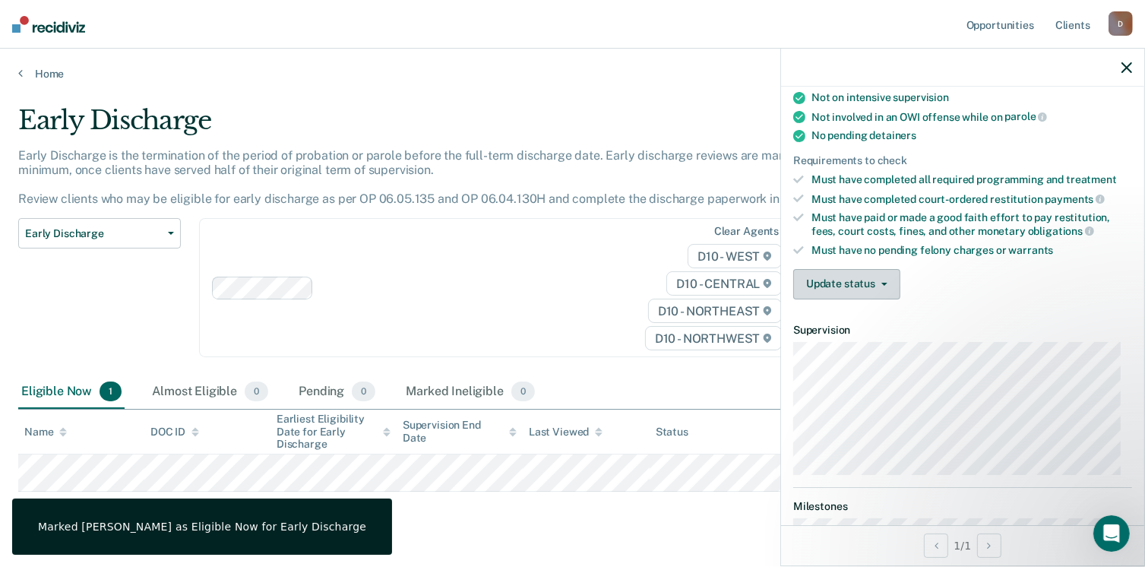
click at [884, 276] on button "Update status" at bounding box center [846, 284] width 107 height 30
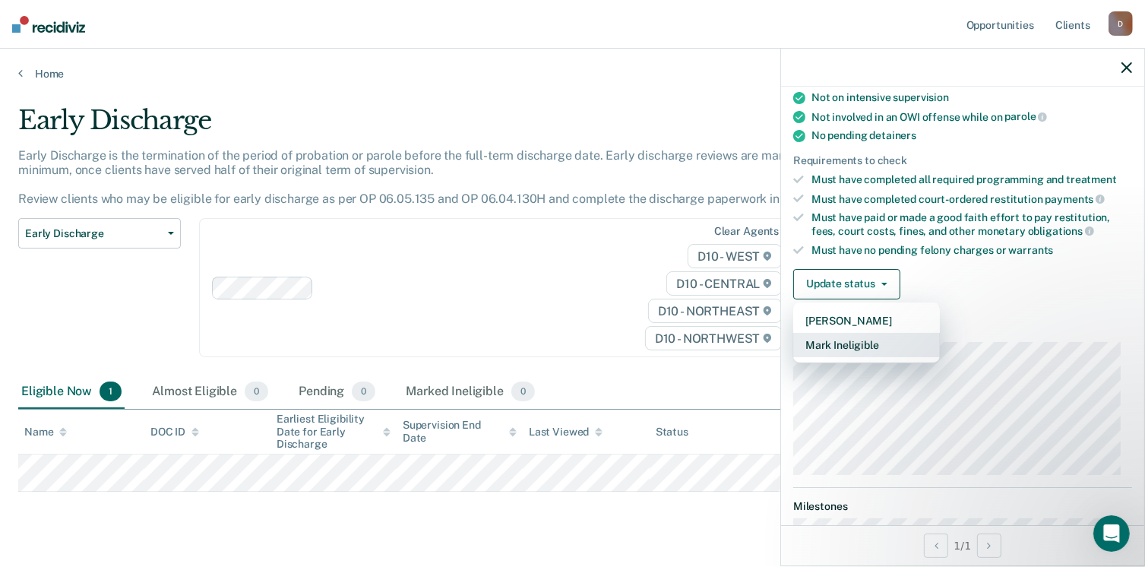
click at [868, 335] on button "Mark Ineligible" at bounding box center [866, 345] width 147 height 24
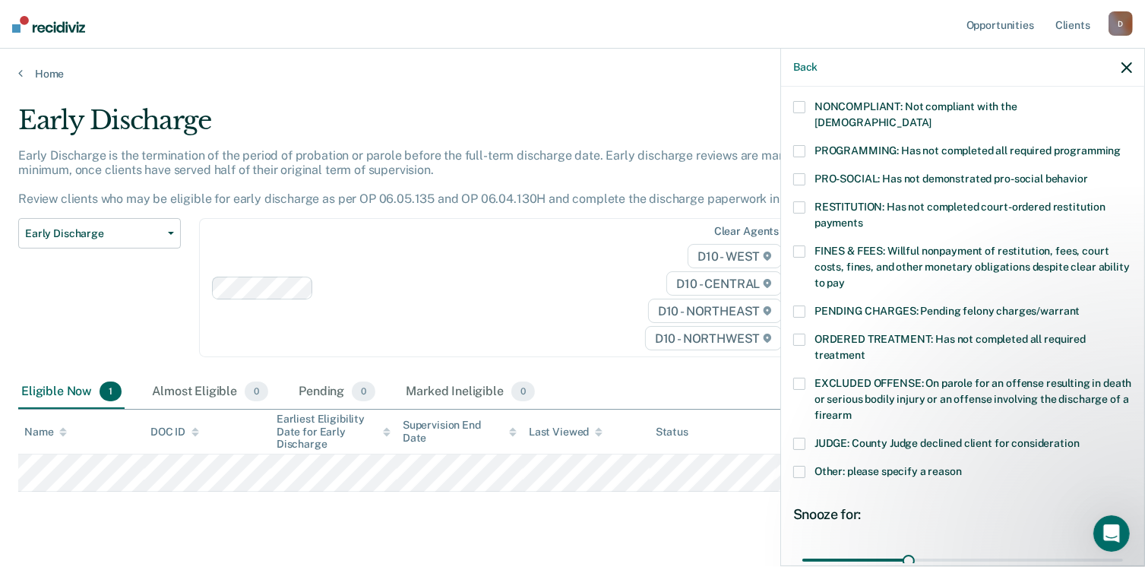
click at [808, 245] on label "FINES & FEES: Willful nonpayment of restitution, fees, court costs, fines, and …" at bounding box center [962, 269] width 339 height 48
click at [803, 145] on span at bounding box center [799, 151] width 12 height 12
click at [801, 173] on span at bounding box center [799, 179] width 12 height 12
click at [802, 201] on span at bounding box center [799, 207] width 12 height 12
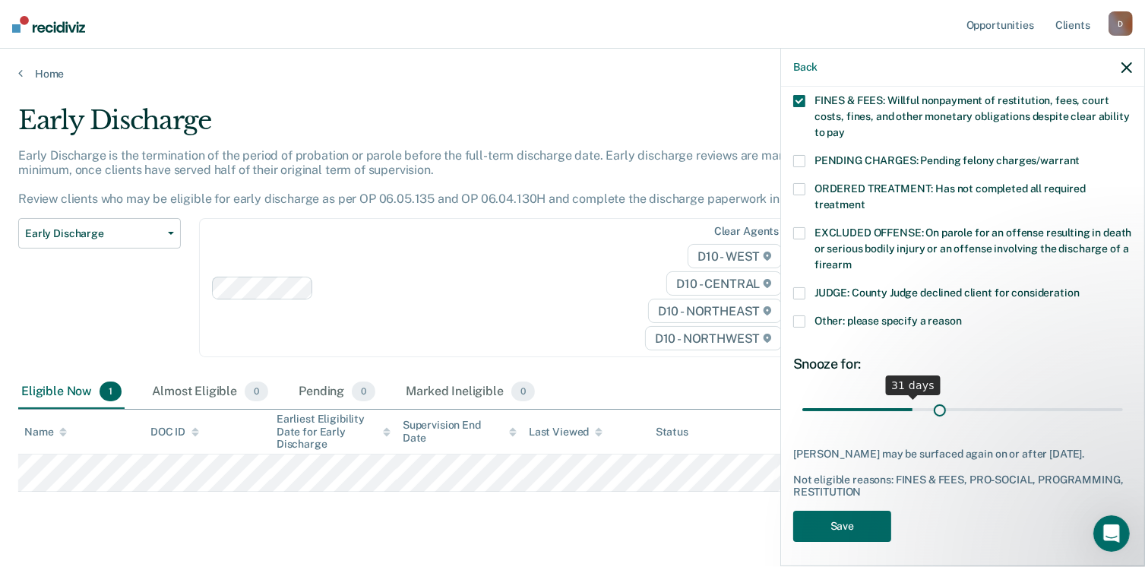
scroll to position [432, 0]
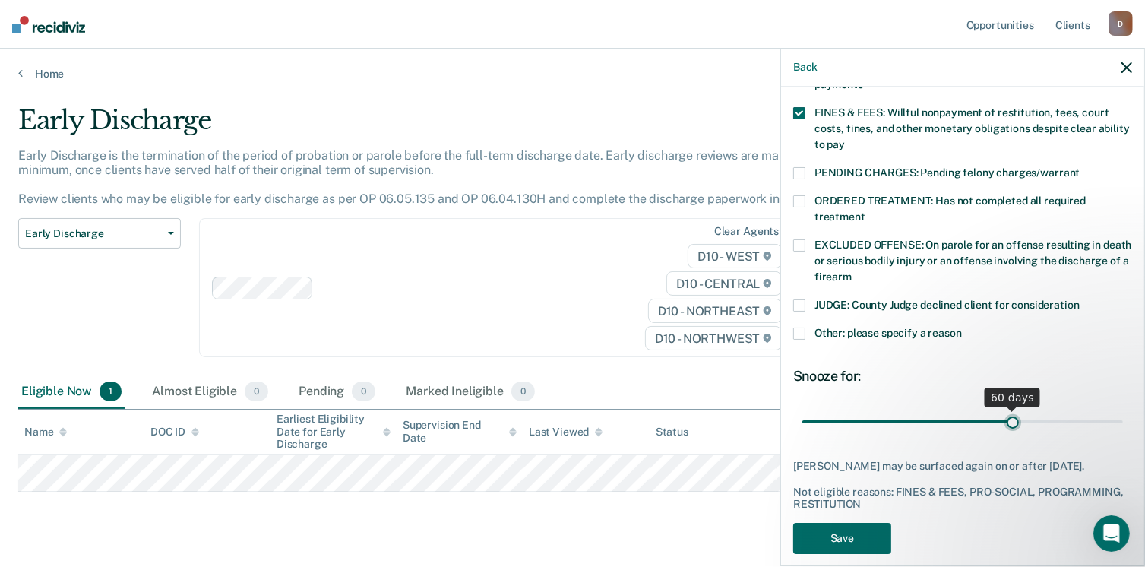
drag, startPoint x: 906, startPoint y: 395, endPoint x: 1005, endPoint y: 392, distance: 99.6
type input "60"
click at [1005, 409] on input "range" at bounding box center [962, 422] width 321 height 27
click at [849, 523] on button "Save" at bounding box center [842, 538] width 98 height 31
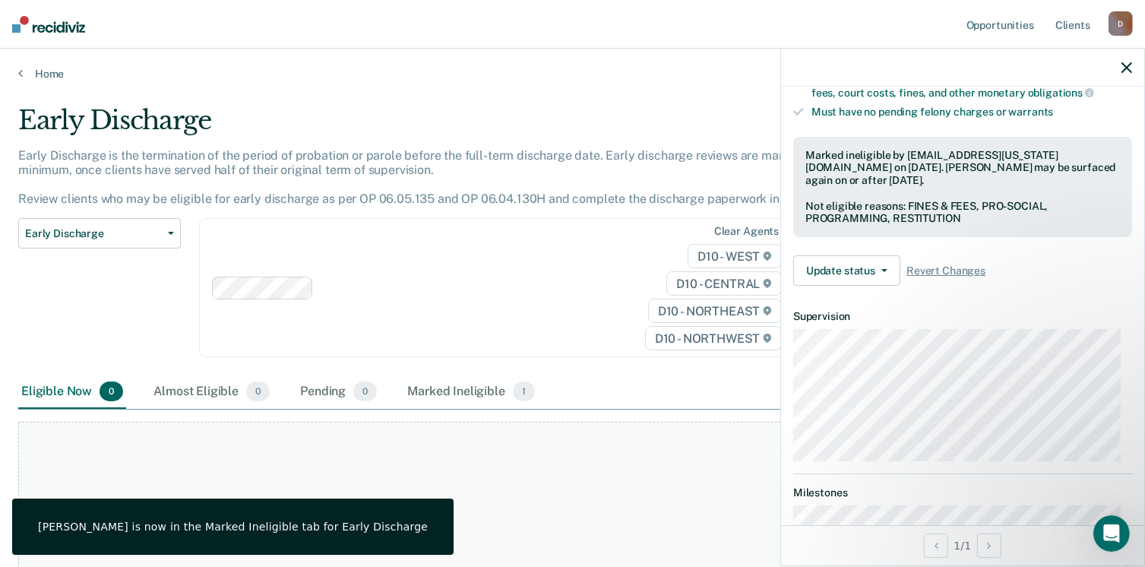
click at [1124, 62] on icon "button" at bounding box center [1126, 67] width 11 height 11
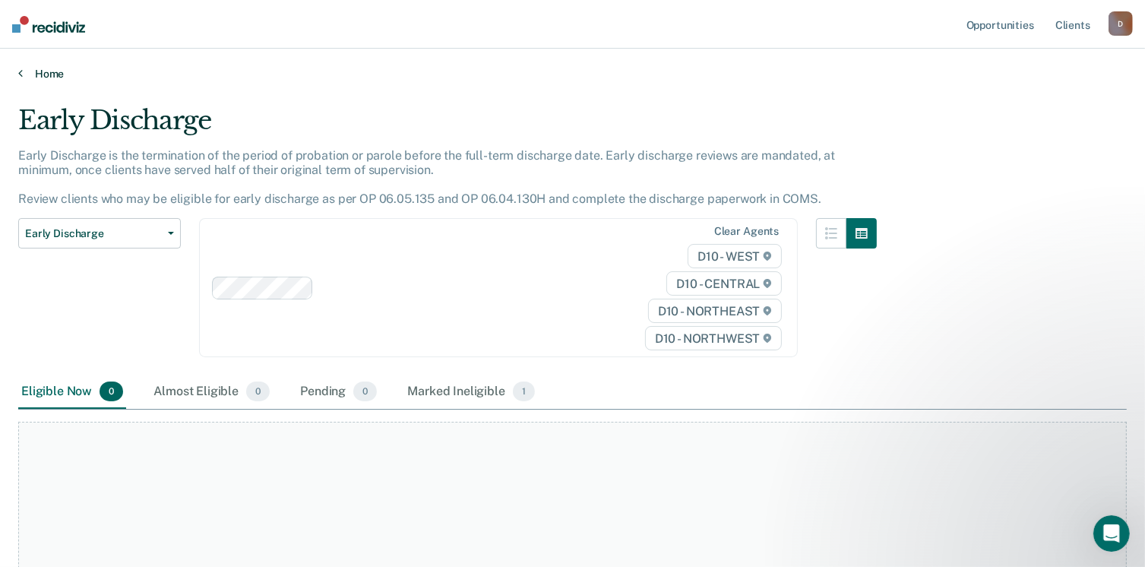
click at [64, 70] on link "Home" at bounding box center [572, 74] width 1108 height 14
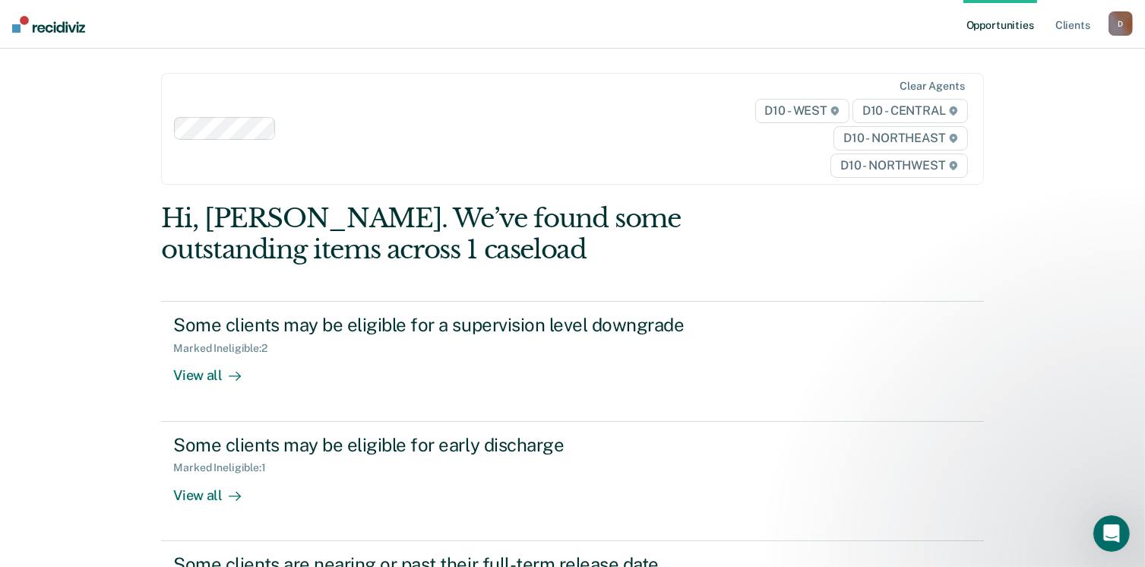
click at [1115, 17] on div "D" at bounding box center [1120, 23] width 24 height 24
click at [1021, 98] on link "Log Out" at bounding box center [1059, 99] width 122 height 13
